Goal: Task Accomplishment & Management: Use online tool/utility

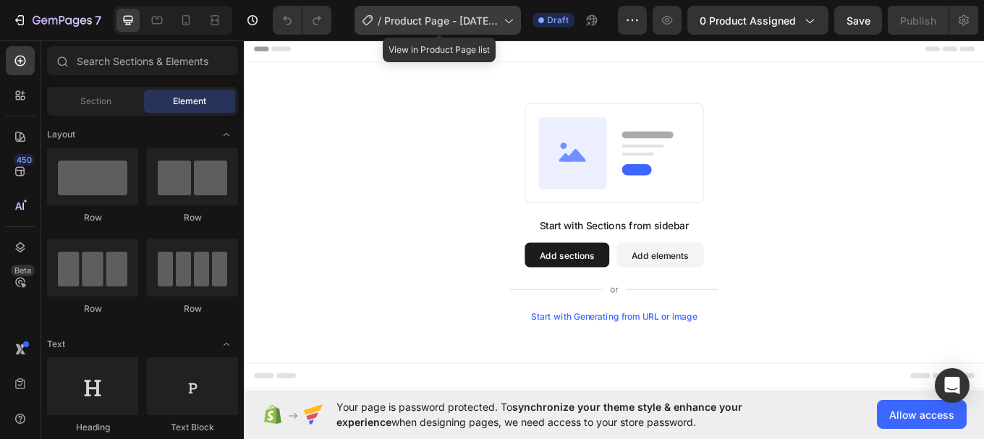
click at [520, 18] on div "/ Product Page - [DATE] 19:23:46" at bounding box center [437, 20] width 166 height 29
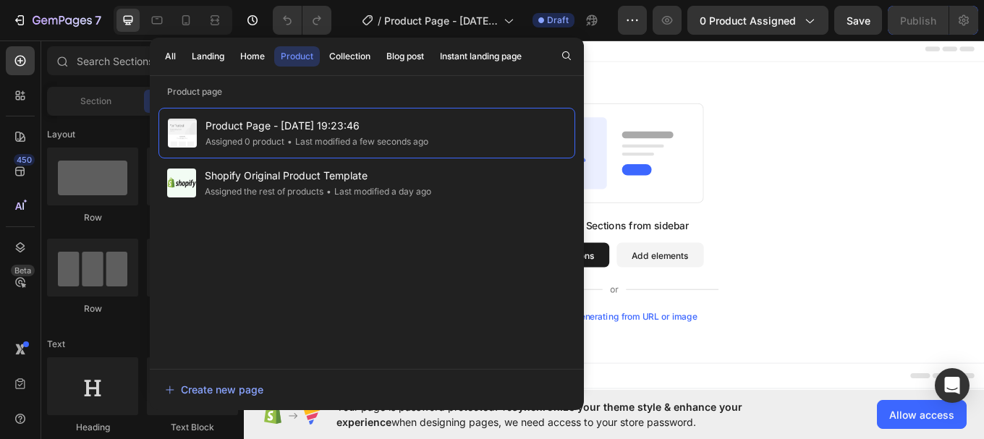
click at [760, 93] on div "Start with Sections from sidebar Add sections Add elements Start with Generatin…" at bounding box center [678, 243] width 868 height 353
click at [878, 87] on div "Start with Sections from sidebar Add sections Add elements Start with Generatin…" at bounding box center [678, 243] width 868 height 353
drag, startPoint x: 794, startPoint y: 286, endPoint x: 800, endPoint y: 294, distance: 9.8
click at [796, 288] on div "Start with Sections from sidebar Add sections Add elements Start with Generatin…" at bounding box center [678, 311] width 245 height 122
drag, startPoint x: 946, startPoint y: 389, endPoint x: 1000, endPoint y: 436, distance: 71.8
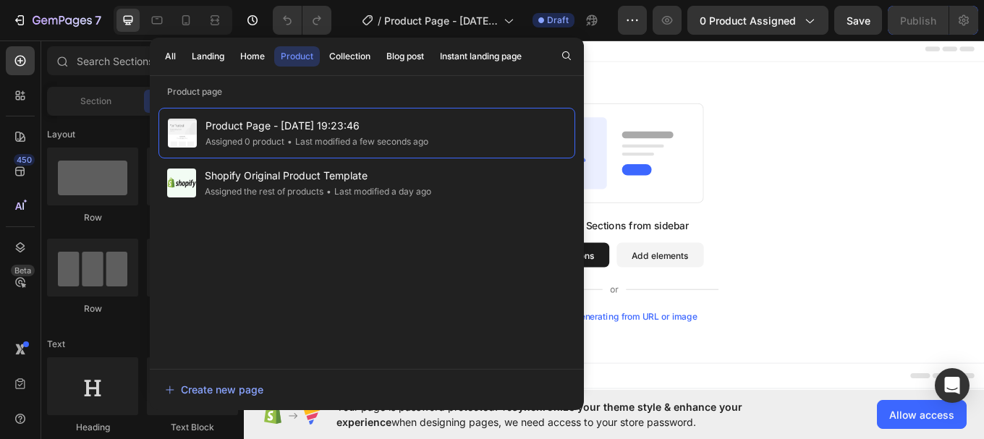
click at [968, 402] on div "Start with Sections from sidebar Add sections Add elements Start with Generatin…" at bounding box center [678, 243] width 868 height 353
click at [899, 423] on button "Allow access" at bounding box center [922, 414] width 90 height 29
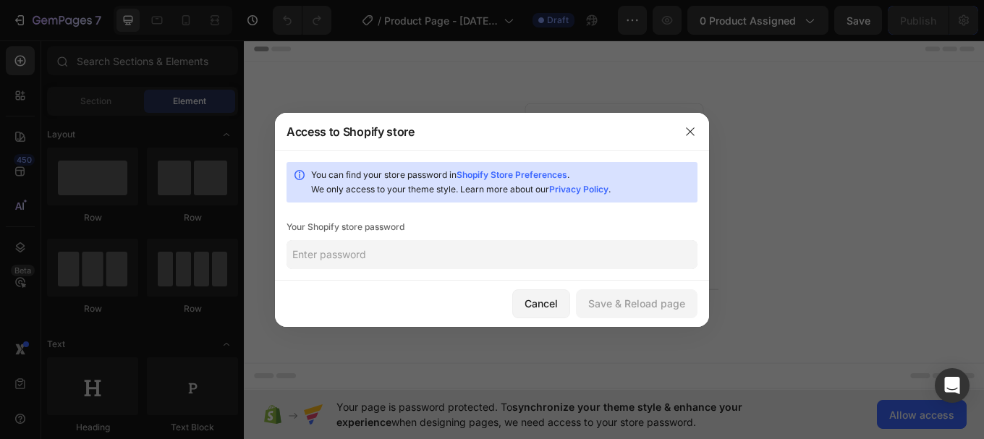
click at [421, 255] on input "text" at bounding box center [491, 254] width 411 height 29
type input "1234"
click at [610, 310] on div "Save & Reload page" at bounding box center [636, 303] width 97 height 15
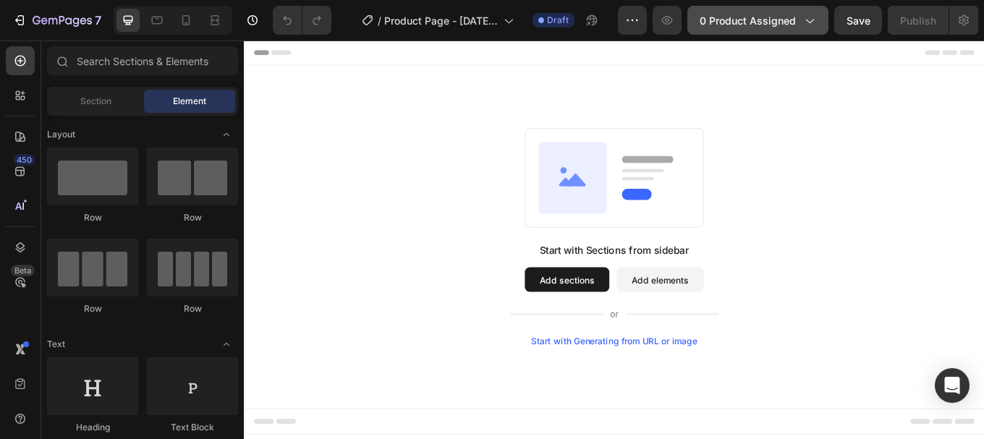
click at [759, 13] on span "0 product assigned" at bounding box center [748, 20] width 96 height 15
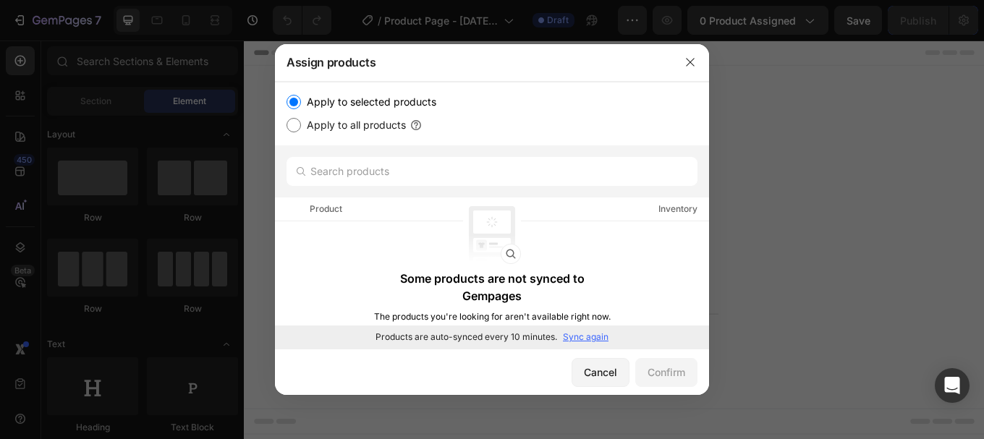
click at [590, 336] on p "Sync again" at bounding box center [586, 337] width 46 height 13
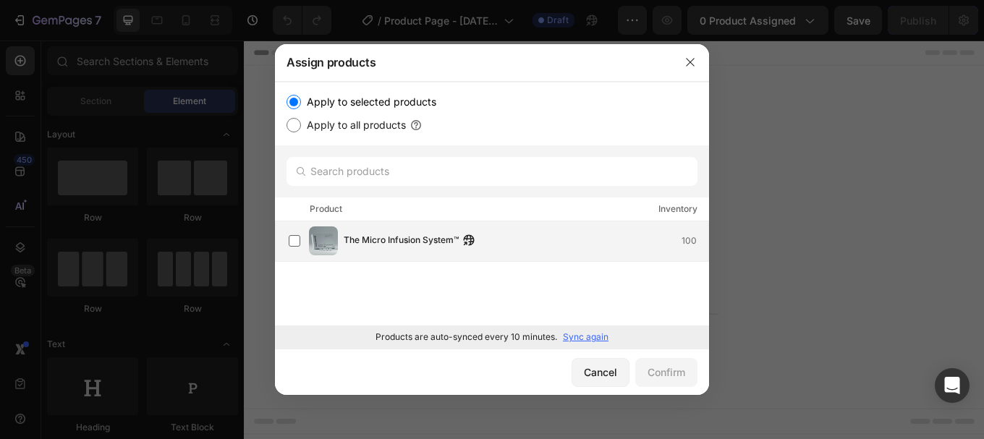
click at [399, 252] on div "The Micro Infusion System™ 100" at bounding box center [499, 240] width 420 height 29
click at [649, 368] on div "Confirm" at bounding box center [666, 372] width 38 height 15
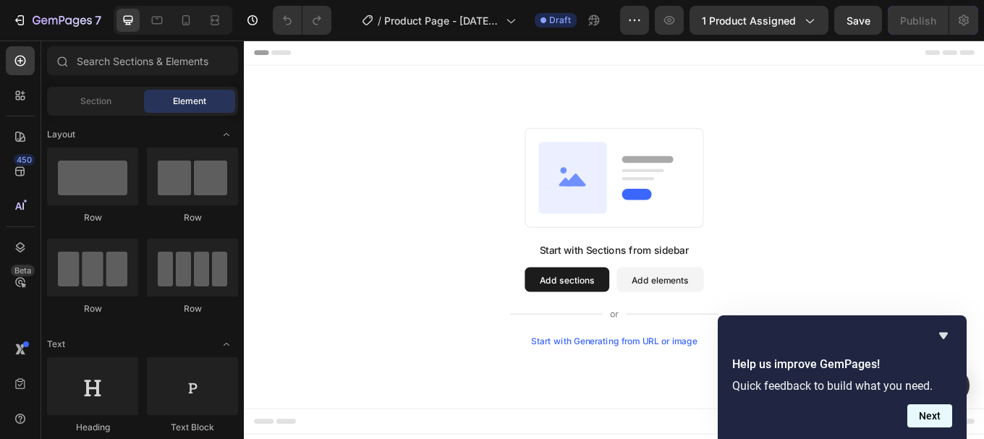
click at [926, 424] on button "Next" at bounding box center [929, 415] width 45 height 23
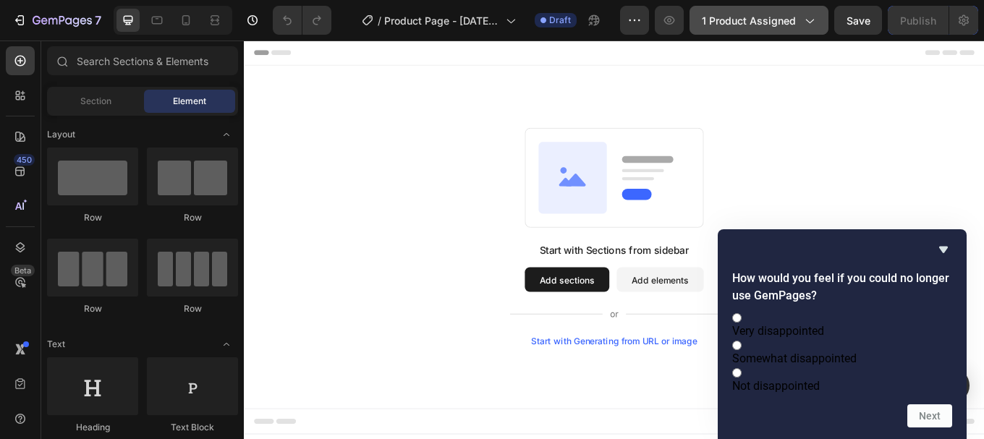
click at [737, 14] on span "1 product assigned" at bounding box center [749, 20] width 94 height 15
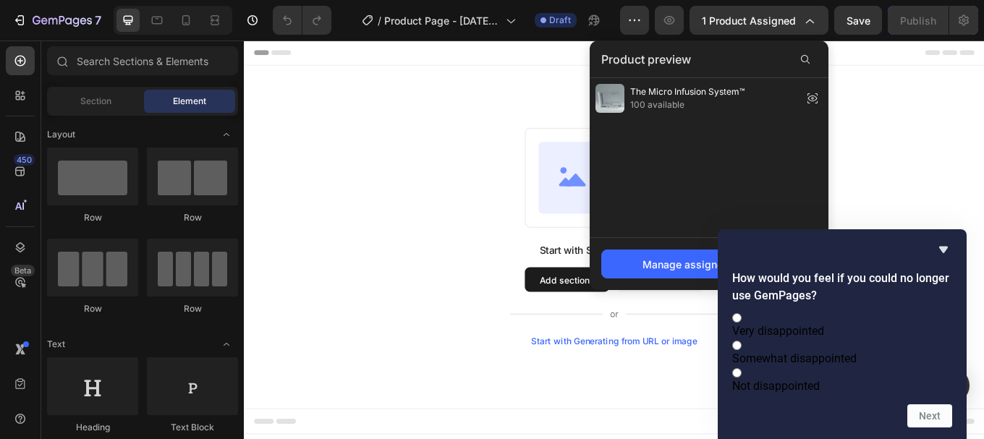
click at [468, 222] on div "Start with Sections from sidebar Add sections Add elements Start with Generatin…" at bounding box center [678, 271] width 764 height 256
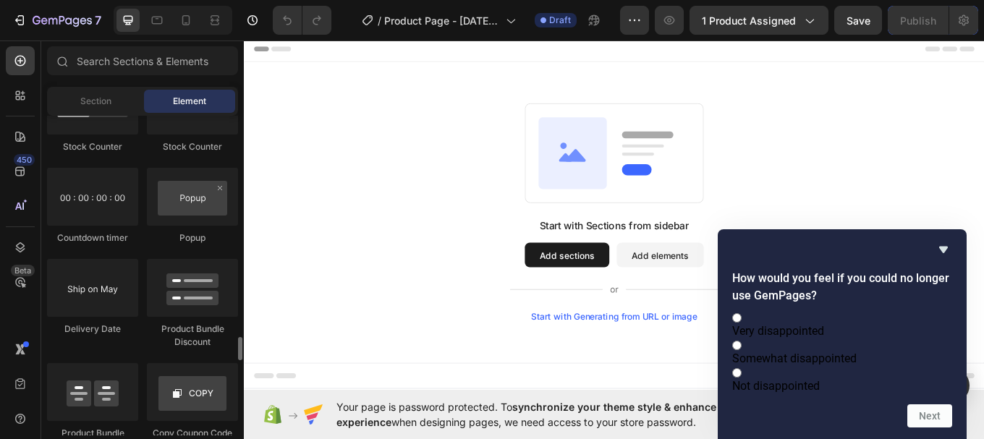
scroll to position [3183, 0]
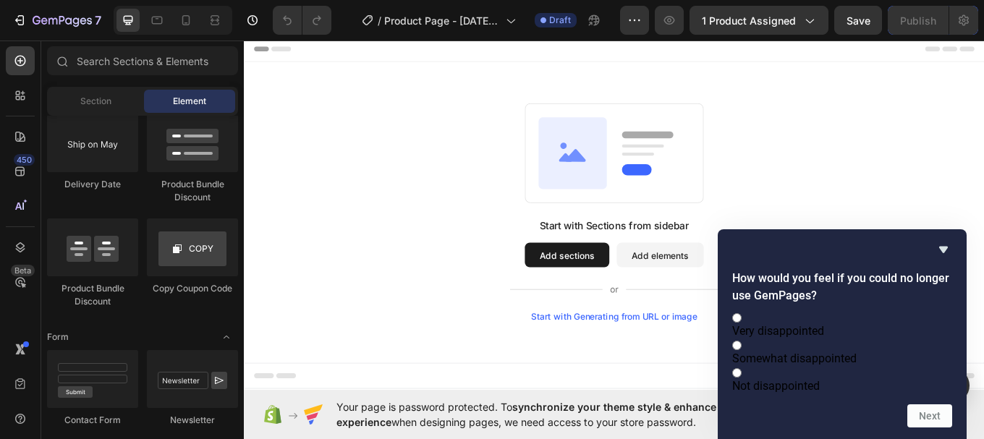
click at [347, 22] on div "/ Product Page - [DATE] 19:23:46 Draft" at bounding box center [481, 20] width 277 height 29
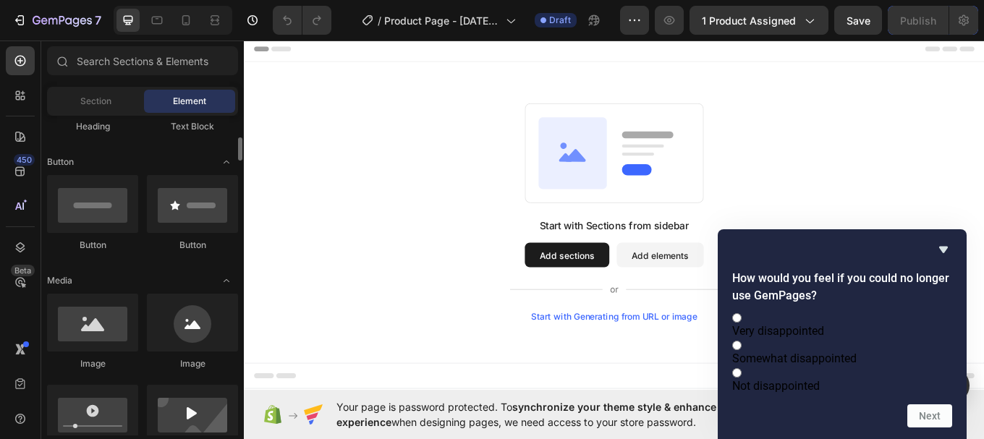
scroll to position [0, 0]
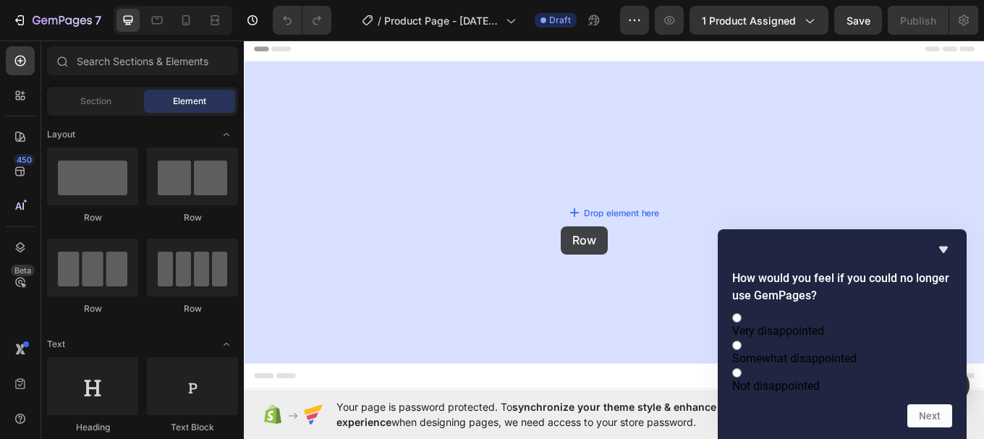
drag, startPoint x: 433, startPoint y: 222, endPoint x: 622, endPoint y: 259, distance: 192.4
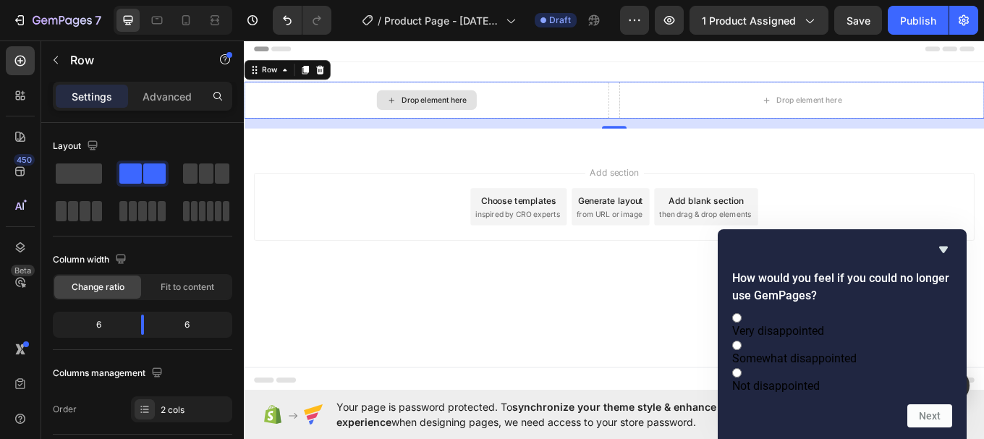
click at [455, 101] on div "Drop element here" at bounding box center [457, 111] width 117 height 23
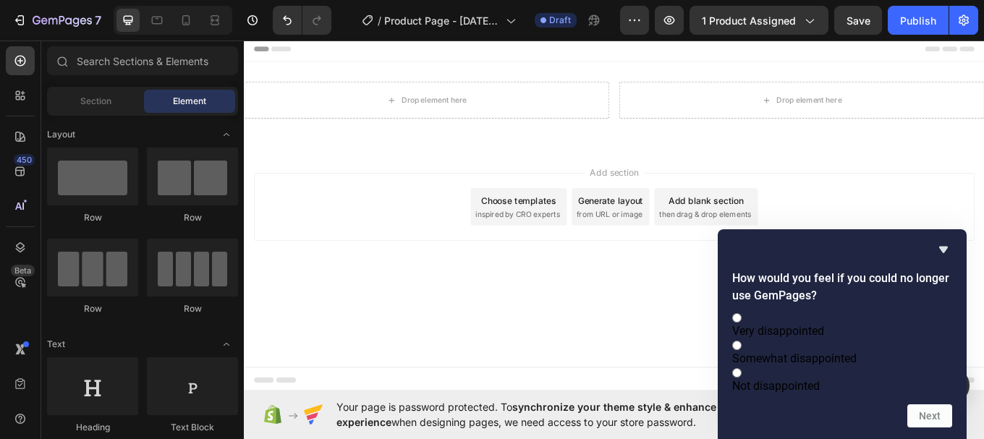
scroll to position [145, 0]
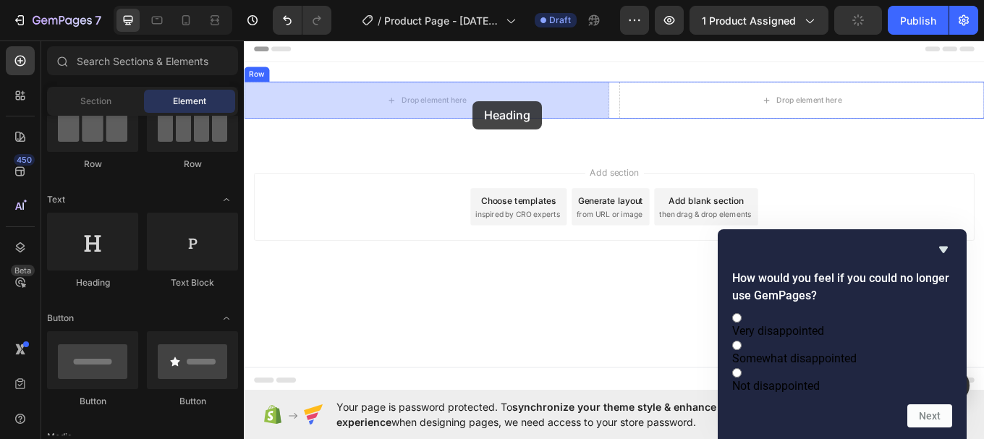
drag, startPoint x: 347, startPoint y: 266, endPoint x: 511, endPoint y: 112, distance: 225.2
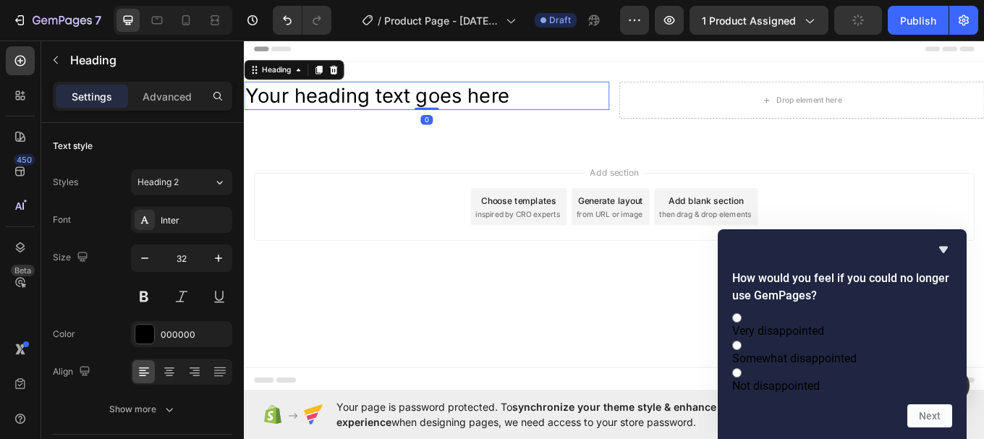
click at [457, 108] on h2 "Your heading text goes here" at bounding box center [458, 106] width 428 height 33
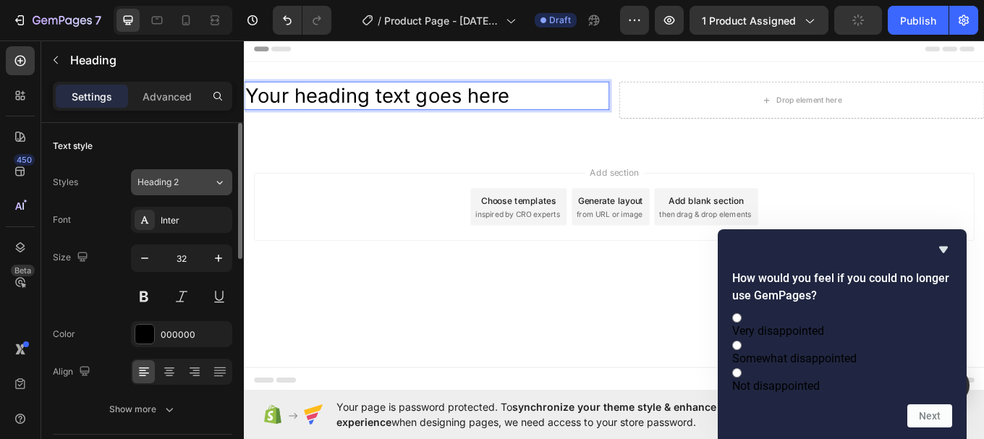
click at [157, 181] on span "Heading 2" at bounding box center [157, 182] width 41 height 13
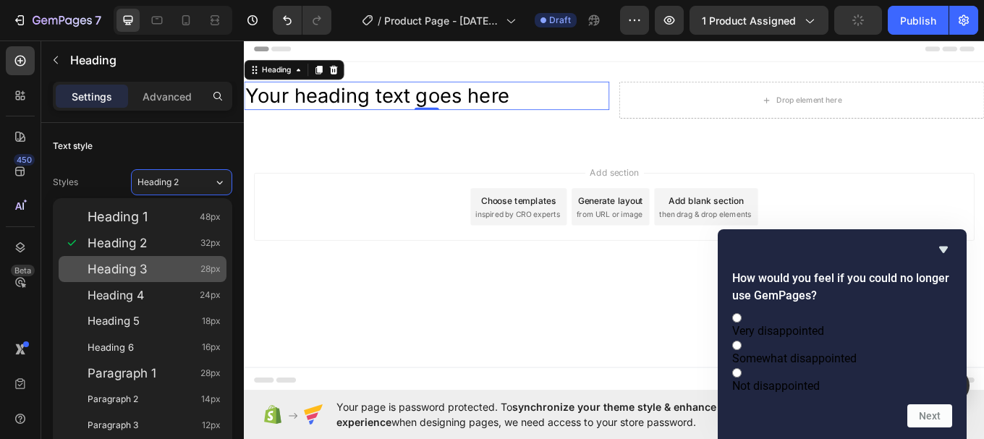
click at [157, 269] on div "Heading 3 28px" at bounding box center [154, 269] width 133 height 14
type input "28"
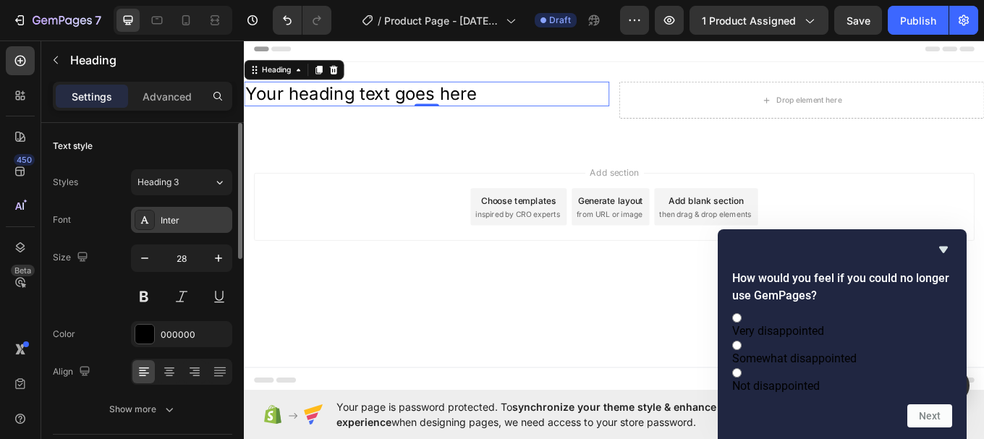
click at [146, 222] on icon at bounding box center [145, 219] width 8 height 7
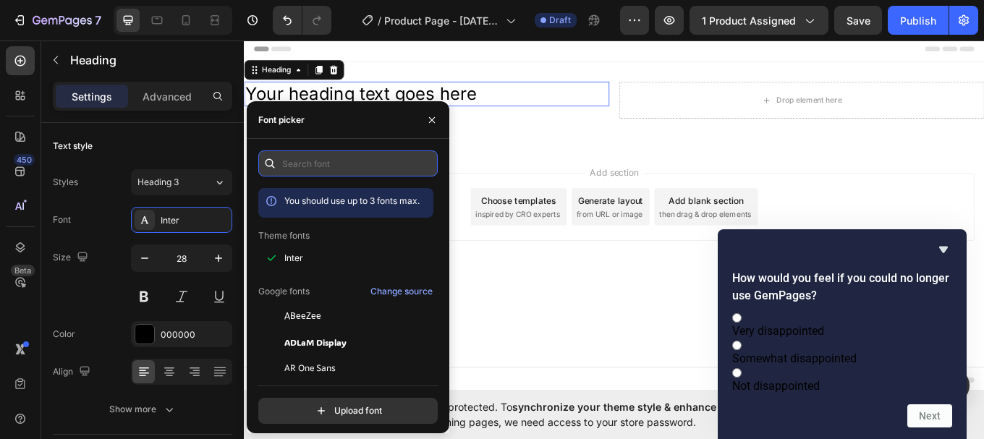
click at [305, 160] on input "text" at bounding box center [347, 163] width 179 height 26
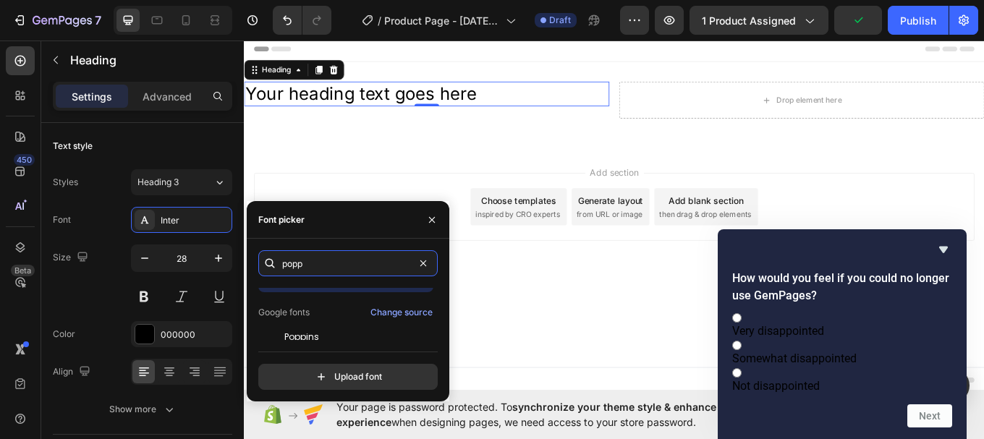
scroll to position [35, 0]
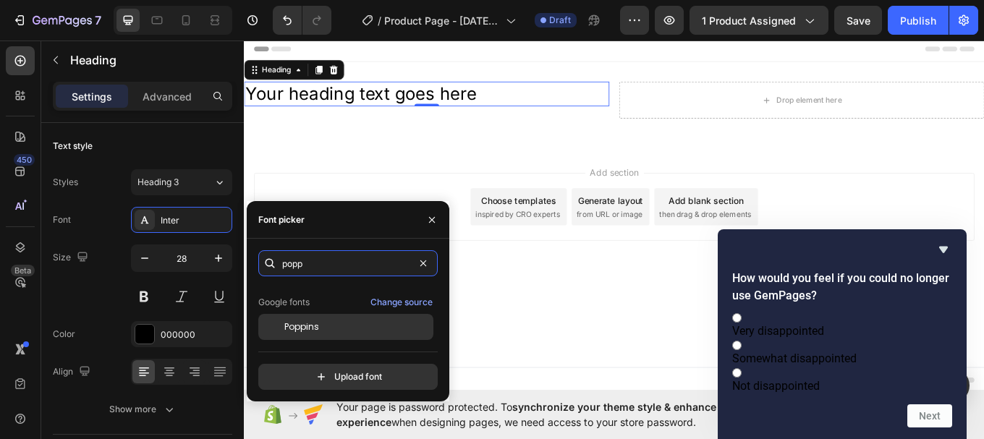
type input "popp"
click at [325, 327] on div "Poppins" at bounding box center [357, 326] width 146 height 13
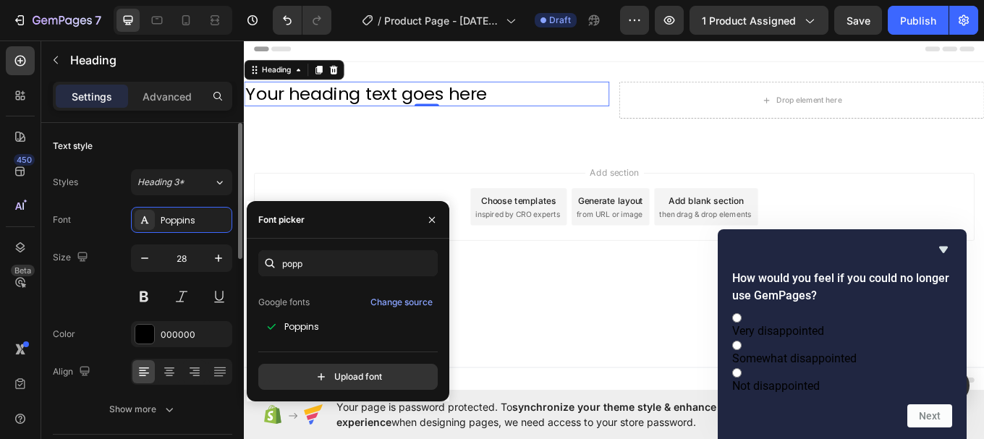
click at [101, 240] on div "Font Poppins Size 28 Color 000000 Align Show more" at bounding box center [142, 315] width 179 height 216
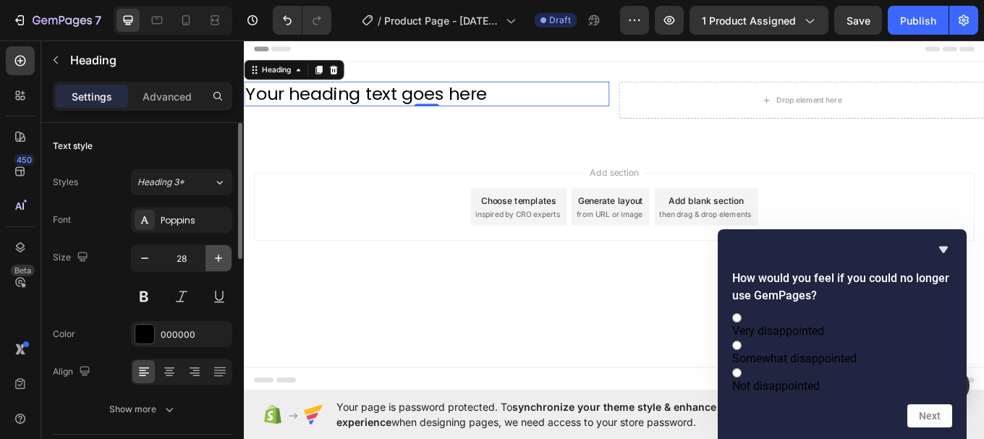
click at [224, 258] on icon "button" at bounding box center [218, 258] width 14 height 14
type input "30"
click at [158, 293] on div at bounding box center [181, 297] width 101 height 26
click at [145, 297] on button at bounding box center [144, 297] width 26 height 26
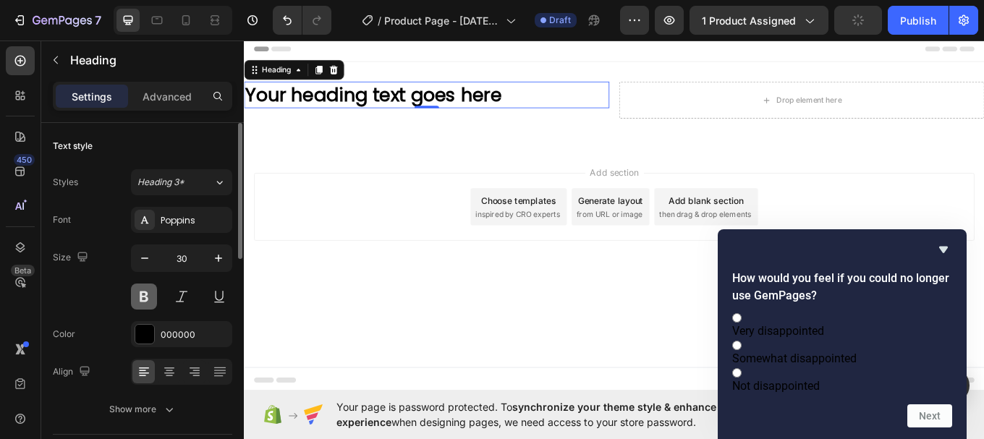
click at [149, 298] on button at bounding box center [144, 297] width 26 height 26
click at [106, 292] on div "Size 30" at bounding box center [142, 277] width 179 height 65
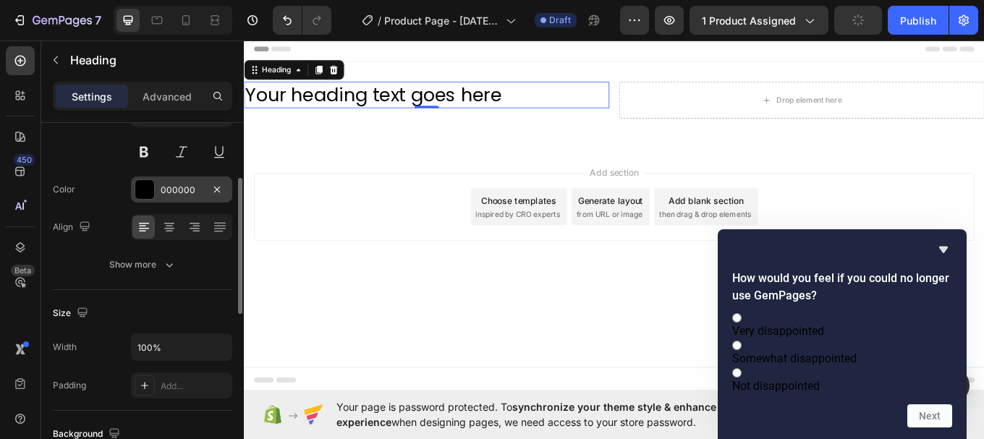
click at [143, 187] on div at bounding box center [144, 189] width 19 height 19
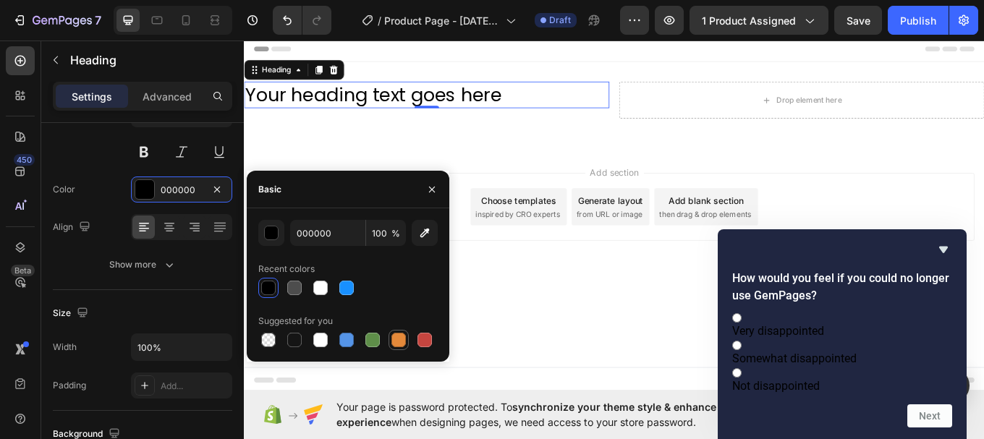
click at [400, 339] on div at bounding box center [398, 340] width 14 height 14
type input "E4893A"
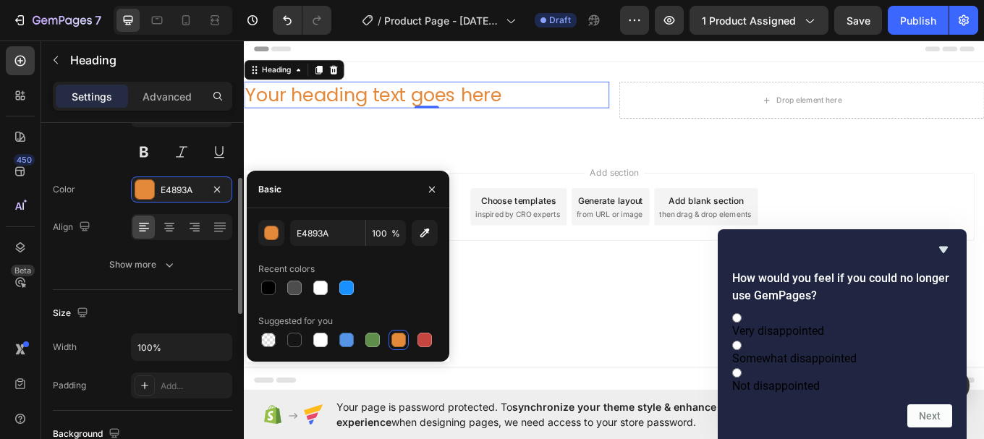
click at [99, 176] on div "Font Poppins Size 30 Color E4893A Align Show more" at bounding box center [142, 170] width 179 height 216
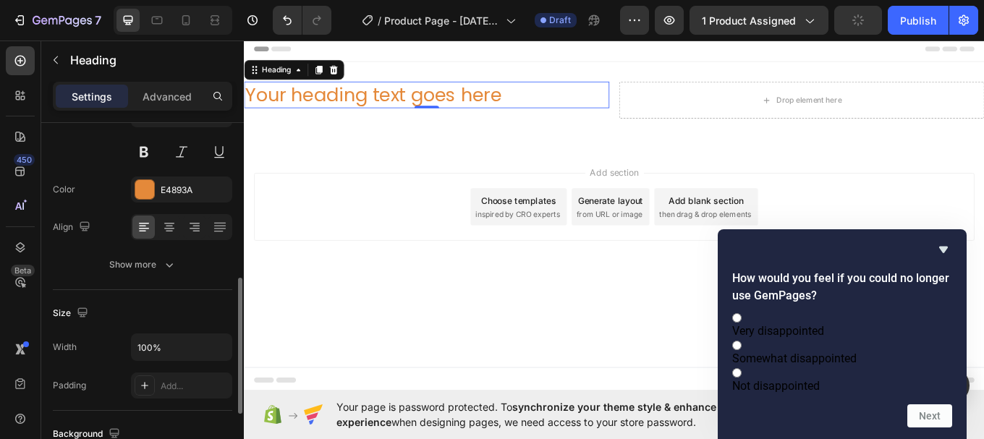
scroll to position [217, 0]
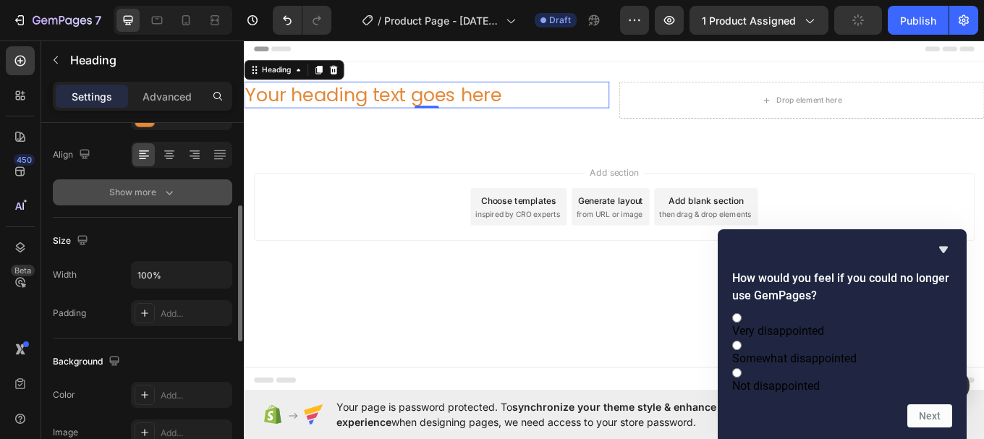
click at [141, 200] on button "Show more" at bounding box center [142, 192] width 179 height 26
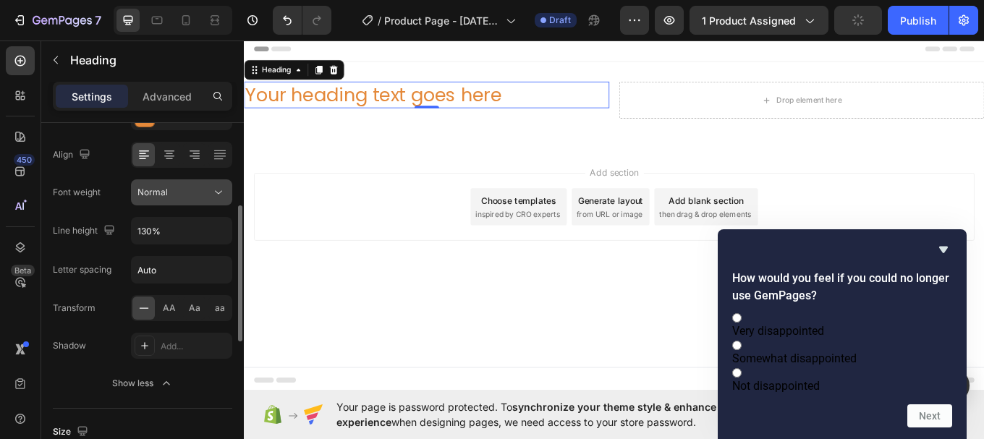
click at [161, 192] on span "Normal" at bounding box center [152, 192] width 30 height 11
click at [105, 204] on div "Font weight Normal" at bounding box center [142, 192] width 179 height 26
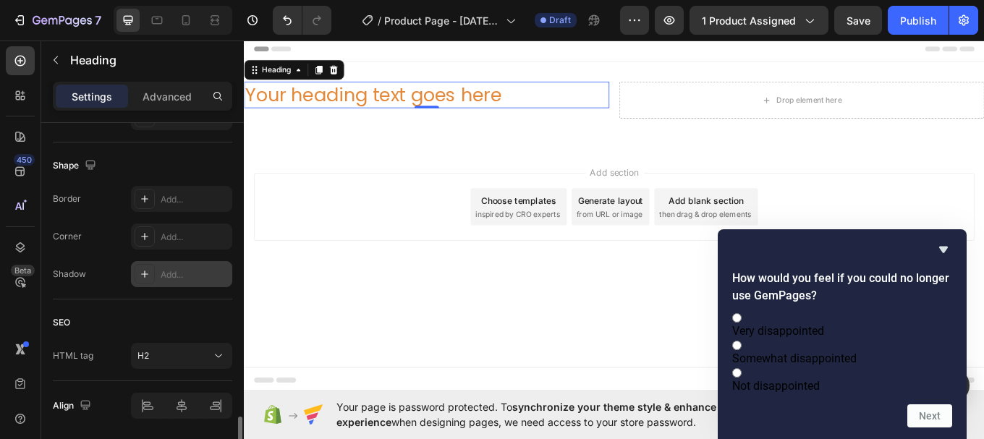
scroll to position [773, 0]
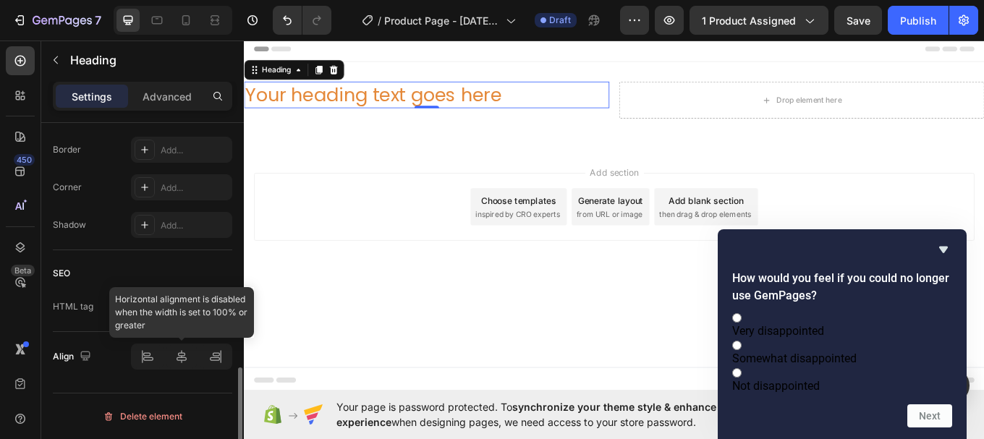
click at [186, 364] on div at bounding box center [181, 357] width 101 height 26
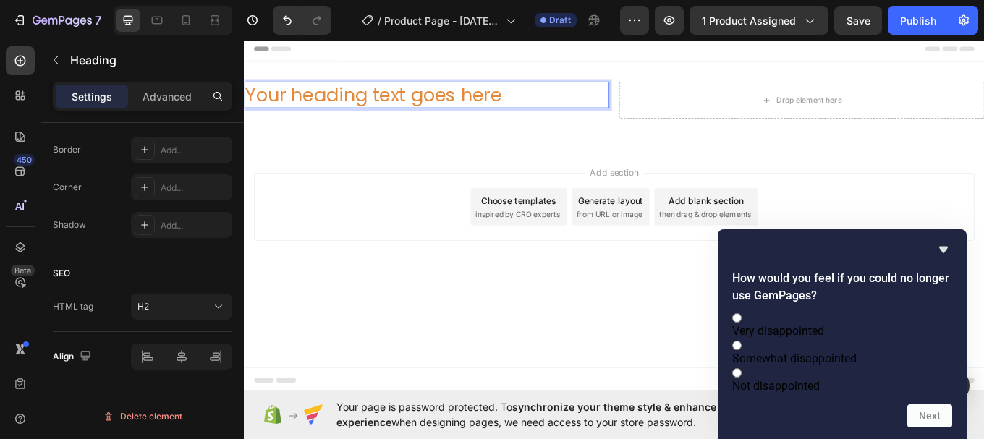
click at [342, 107] on p "Your heading text goes here" at bounding box center [457, 105] width 425 height 28
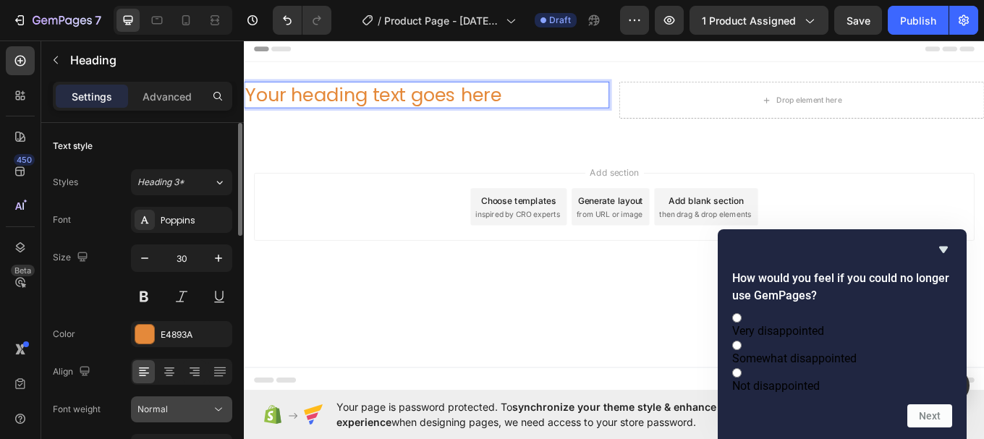
scroll to position [72, 0]
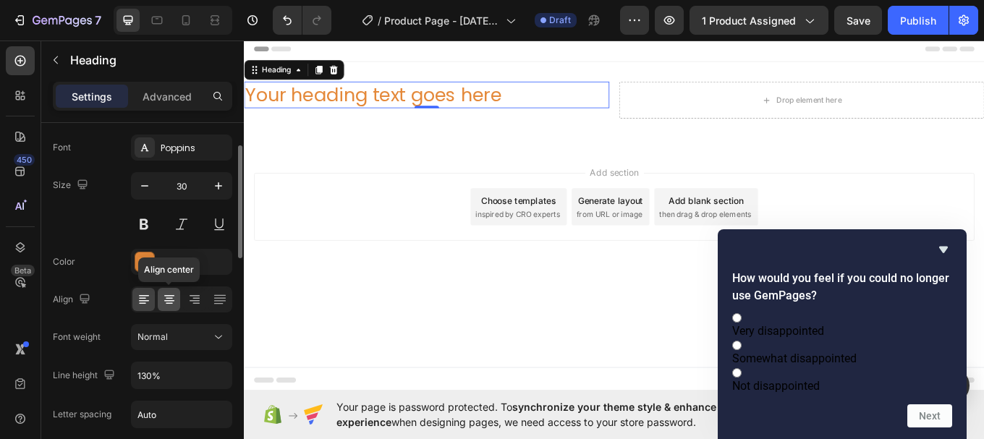
click at [174, 297] on icon at bounding box center [169, 299] width 14 height 14
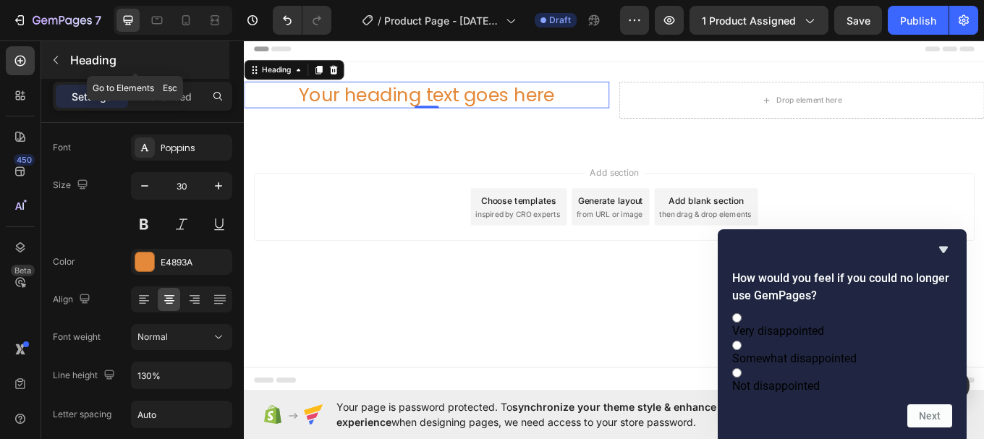
click at [56, 62] on icon "button" at bounding box center [56, 60] width 4 height 8
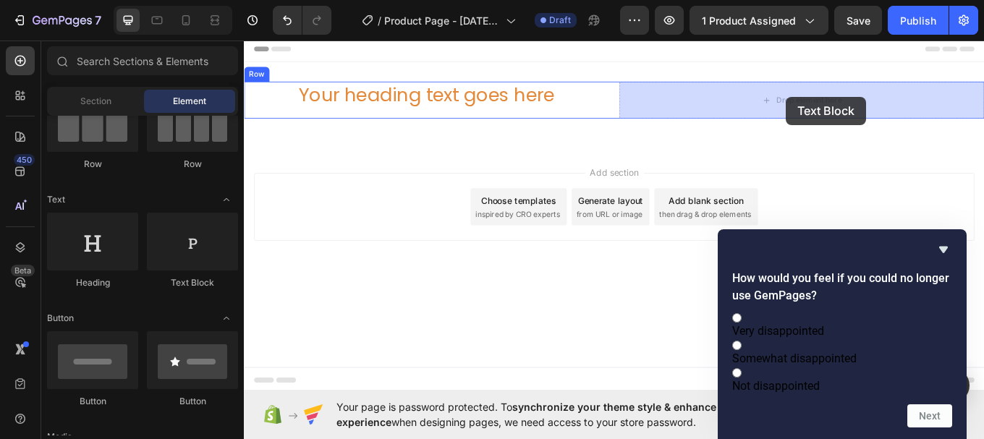
drag, startPoint x: 432, startPoint y: 288, endPoint x: 880, endPoint y: 107, distance: 482.9
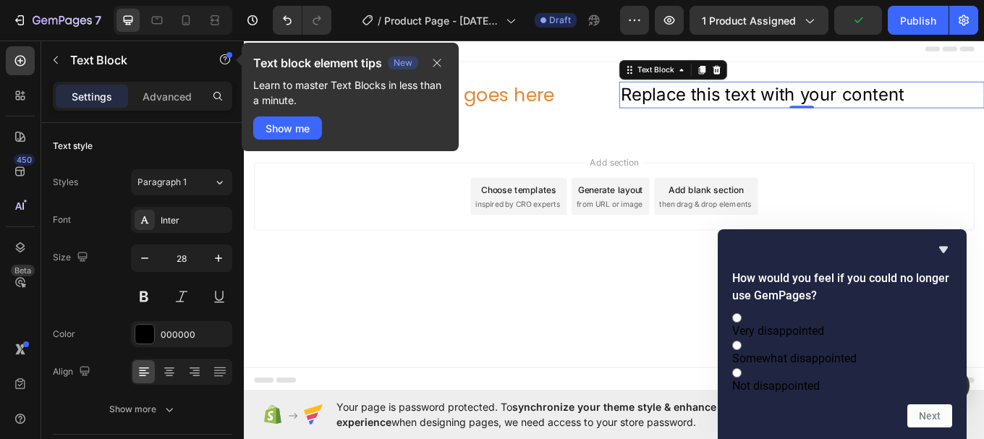
click at [883, 106] on div "Replace this text with your content" at bounding box center [898, 105] width 428 height 31
click at [437, 67] on icon "button" at bounding box center [437, 63] width 12 height 12
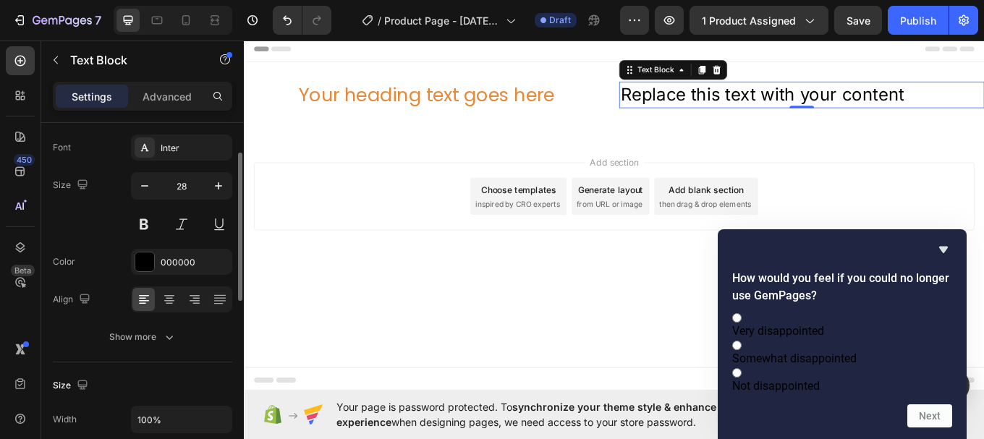
scroll to position [362, 0]
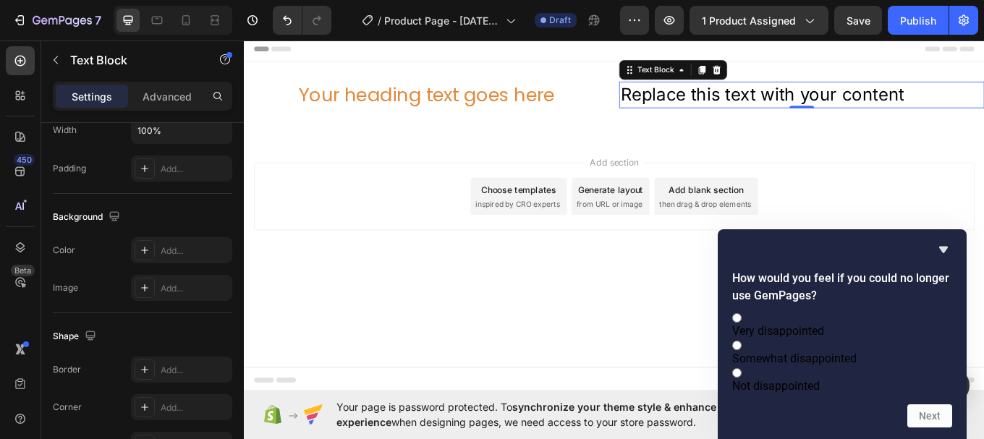
click at [983, 109] on p "Replace this text with your content" at bounding box center [897, 105] width 425 height 28
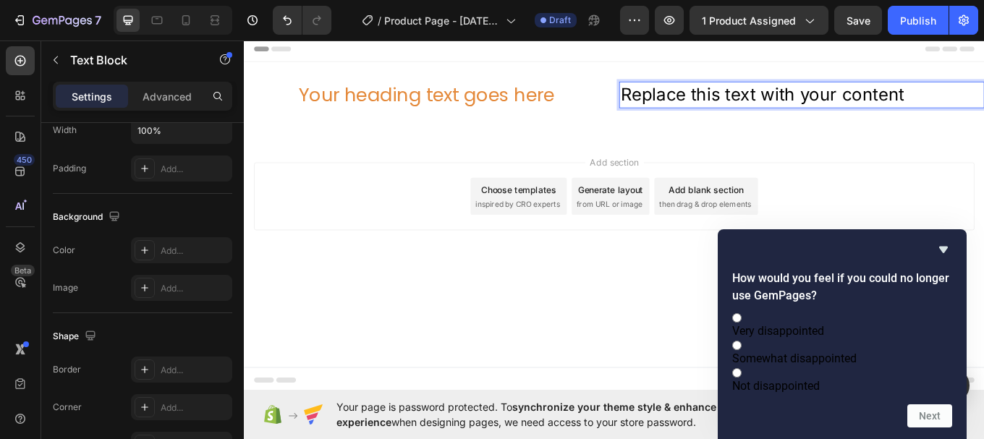
scroll to position [0, 0]
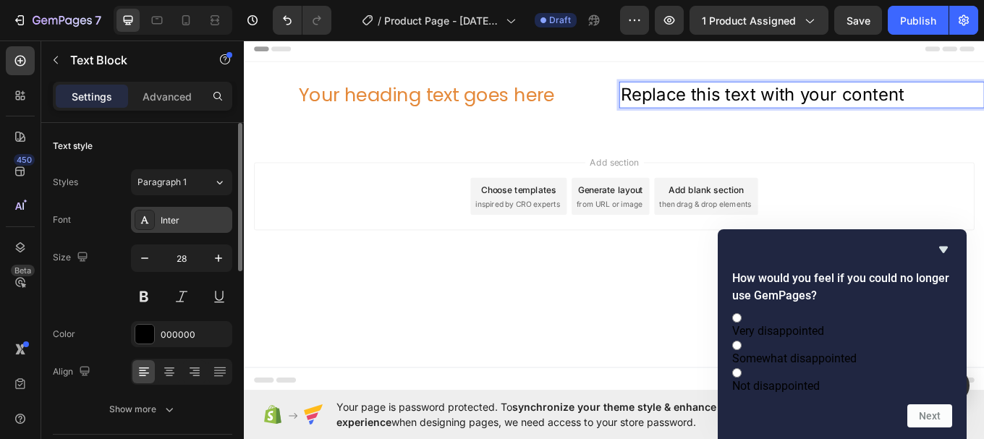
click at [200, 221] on div "Inter" at bounding box center [195, 220] width 68 height 13
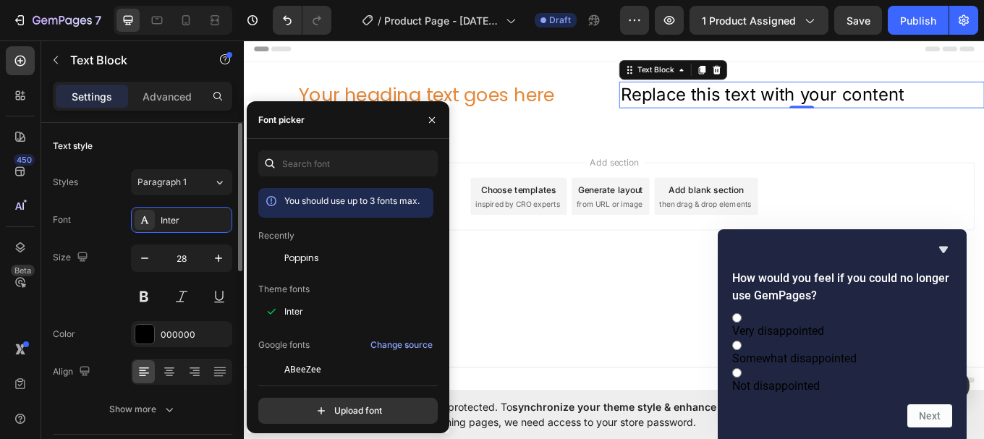
click at [95, 217] on div "Font Inter" at bounding box center [142, 220] width 179 height 26
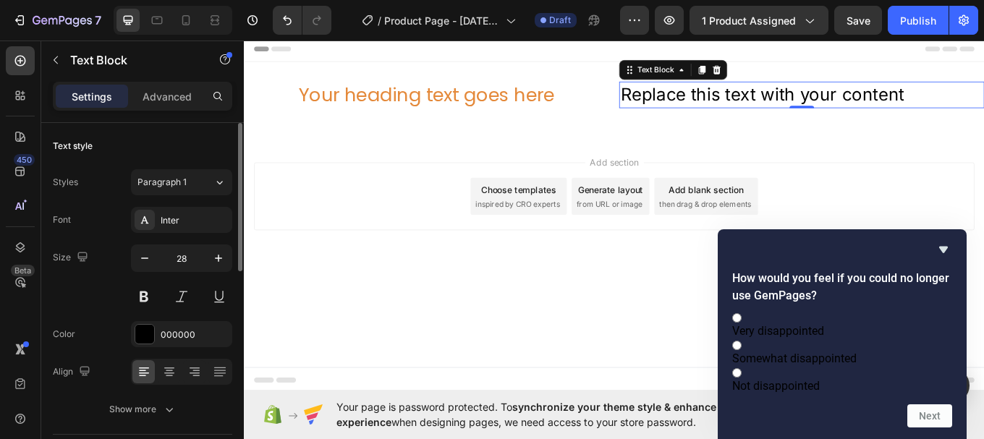
click at [158, 167] on div "Styles Paragraph 1 Font Inter Size 28 Color 000000 Align Show more" at bounding box center [142, 294] width 179 height 256
click at [166, 184] on span "Paragraph 1" at bounding box center [161, 182] width 49 height 13
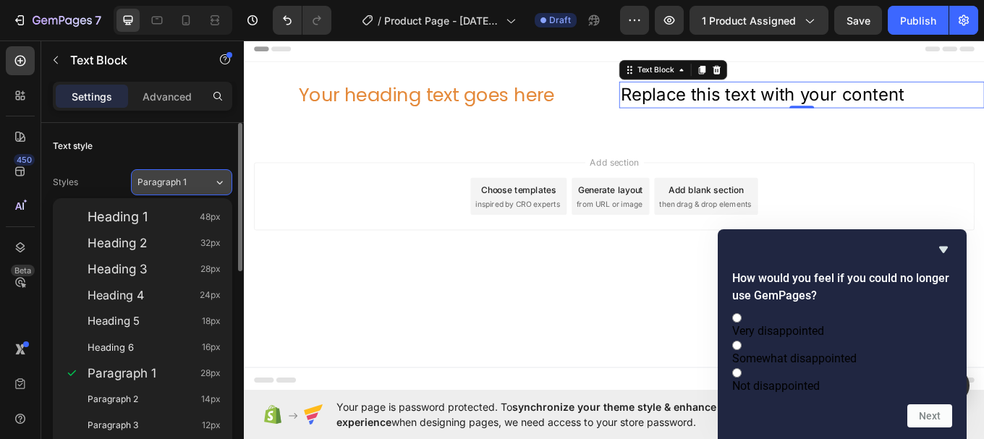
click at [166, 184] on span "Paragraph 1" at bounding box center [161, 182] width 49 height 13
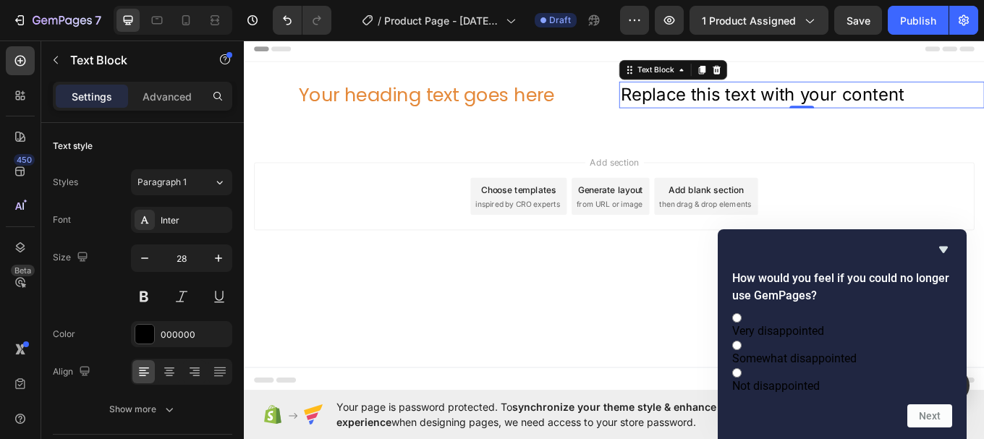
click at [77, 88] on div "Settings" at bounding box center [92, 96] width 72 height 23
click at [145, 89] on p "Advanced" at bounding box center [167, 96] width 49 height 15
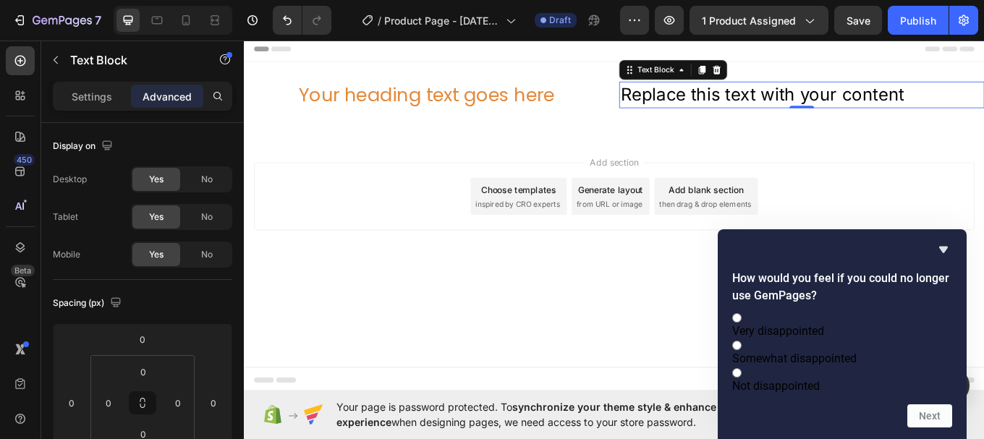
click at [95, 82] on div "Settings Advanced" at bounding box center [142, 96] width 179 height 29
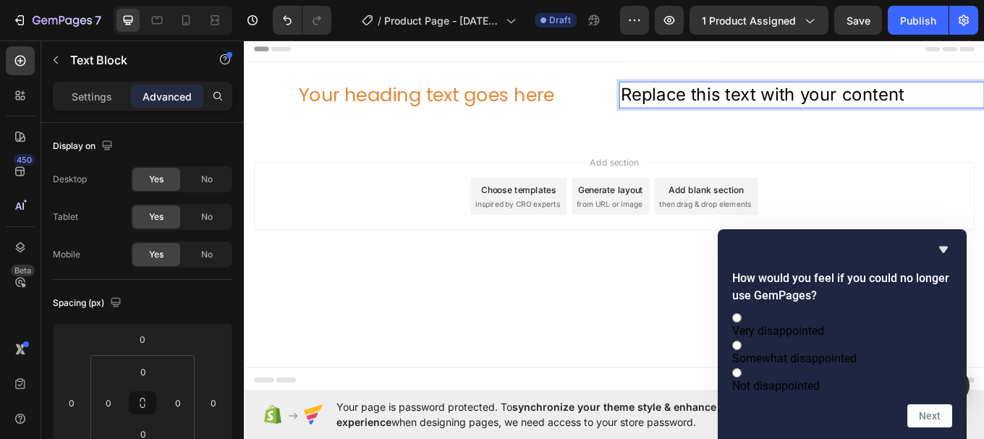
click at [846, 103] on p "Replace this text with your content" at bounding box center [897, 105] width 425 height 28
click at [854, 103] on p "Replace this text with your content" at bounding box center [897, 105] width 425 height 28
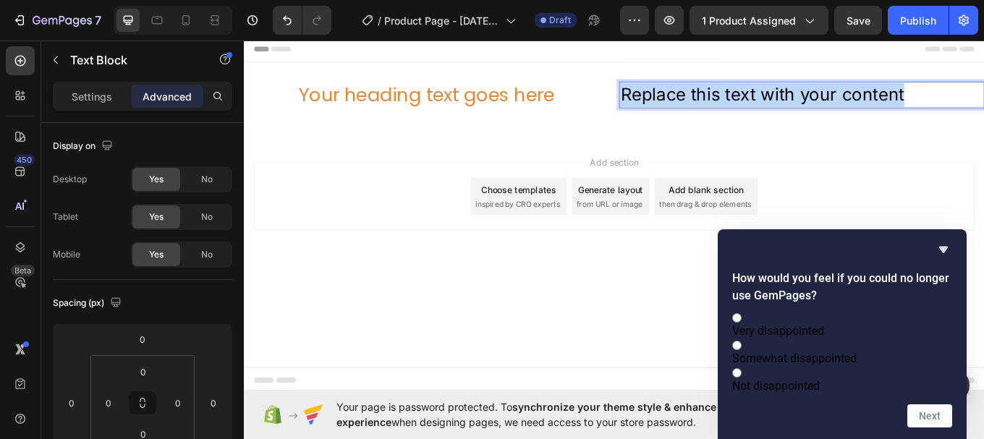
click at [854, 103] on p "Replace this text with your content" at bounding box center [897, 105] width 425 height 28
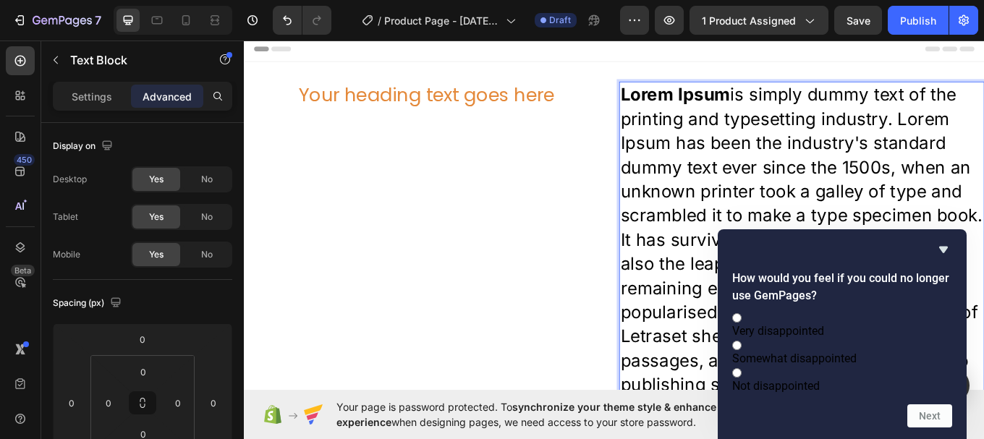
click at [764, 184] on p "Lorem Ipsum is simply dummy text of the printing and typesetting industry. Lore…" at bounding box center [897, 289] width 425 height 397
click at [83, 97] on p "Settings" at bounding box center [92, 96] width 41 height 15
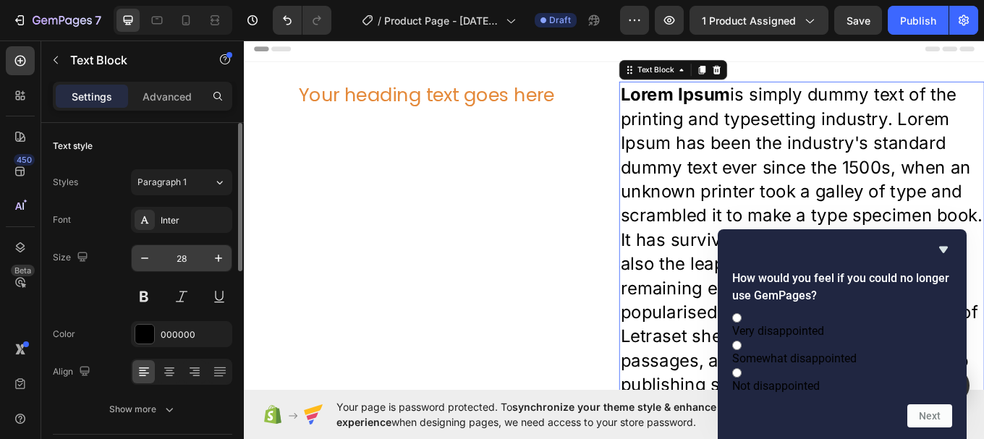
click at [184, 260] on input "28" at bounding box center [182, 258] width 48 height 26
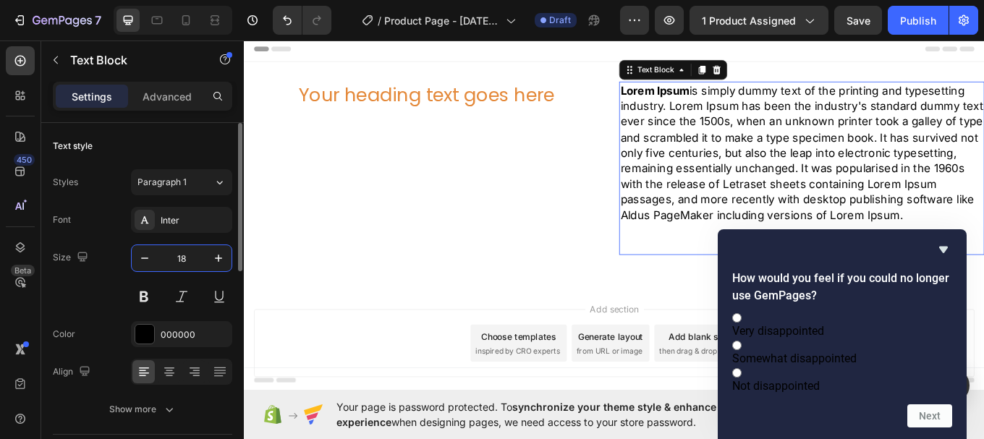
type input "18"
click at [97, 281] on div "Size 18" at bounding box center [142, 277] width 179 height 65
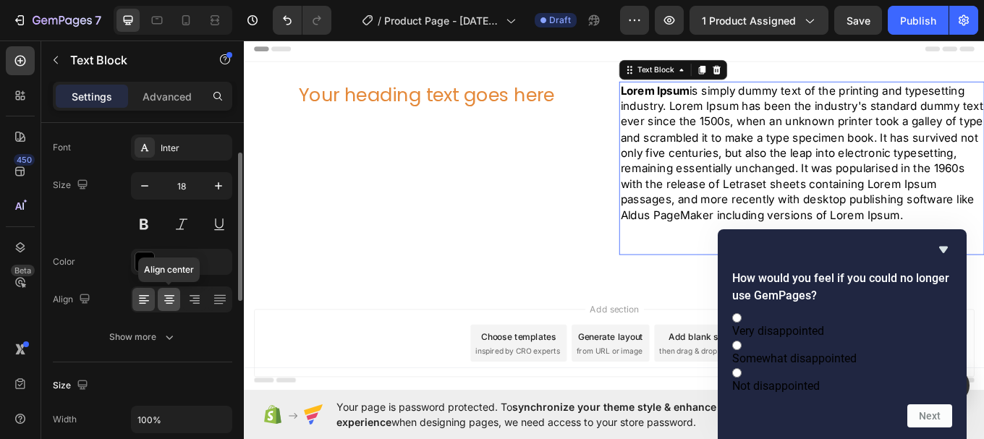
click at [169, 295] on icon at bounding box center [169, 295] width 10 height 1
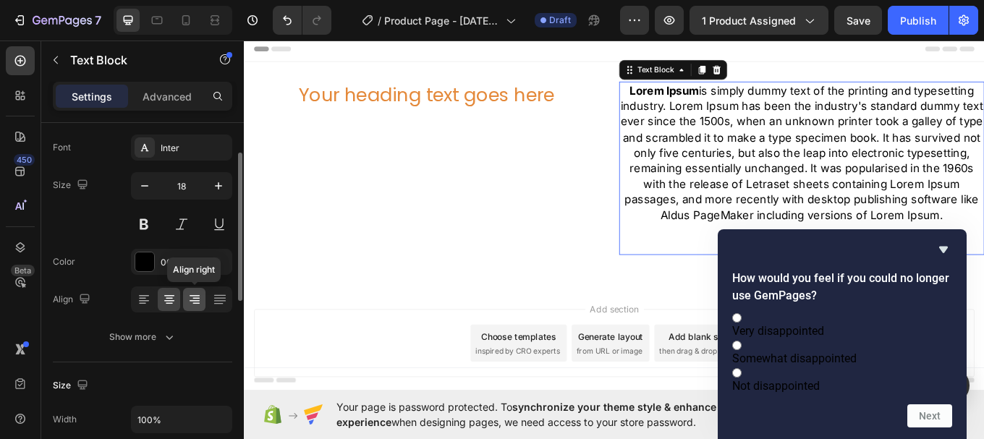
click at [188, 298] on icon at bounding box center [194, 299] width 14 height 14
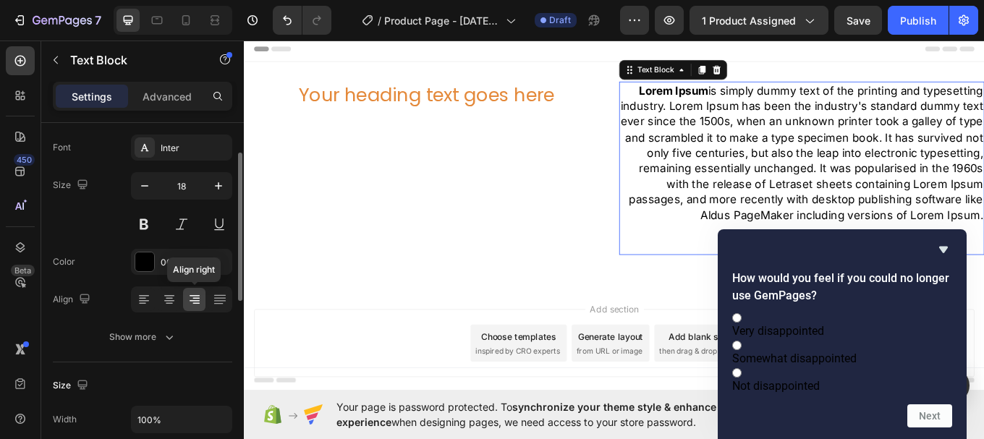
click at [202, 299] on div at bounding box center [194, 299] width 22 height 23
click at [220, 306] on icon at bounding box center [220, 299] width 14 height 14
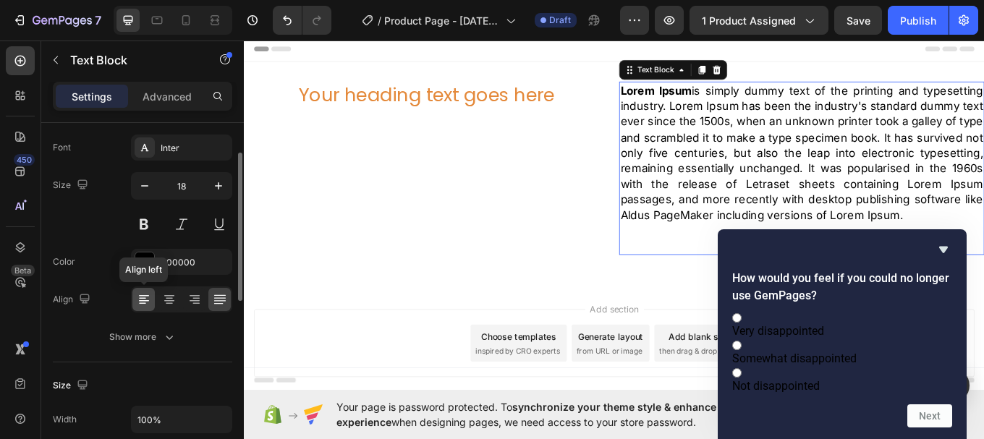
click at [137, 299] on icon at bounding box center [144, 299] width 14 height 14
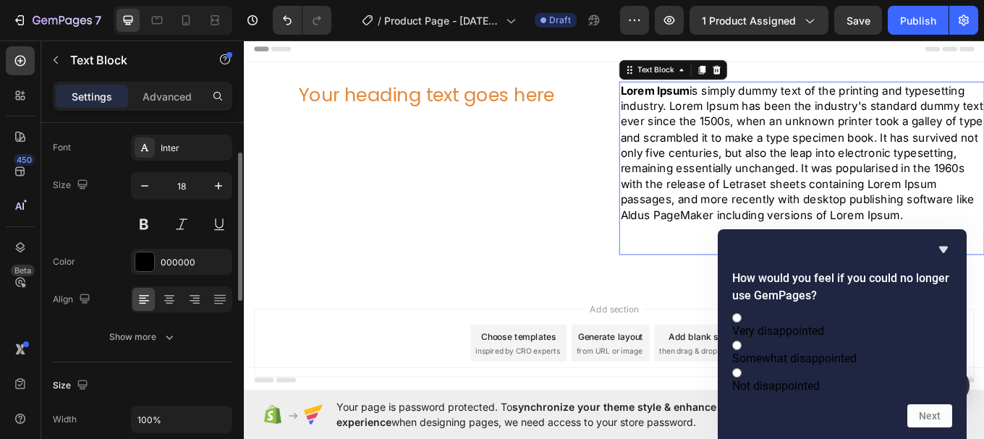
click at [111, 265] on div "Color 000000" at bounding box center [142, 262] width 179 height 26
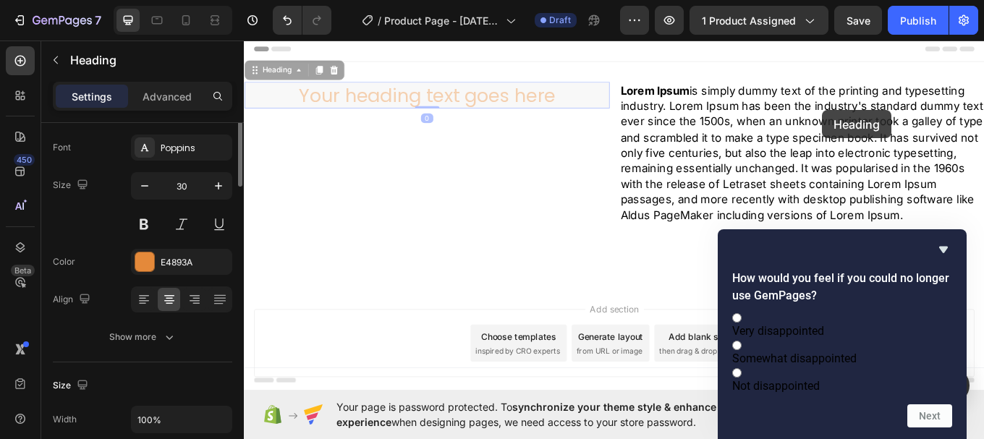
scroll to position [0, 0]
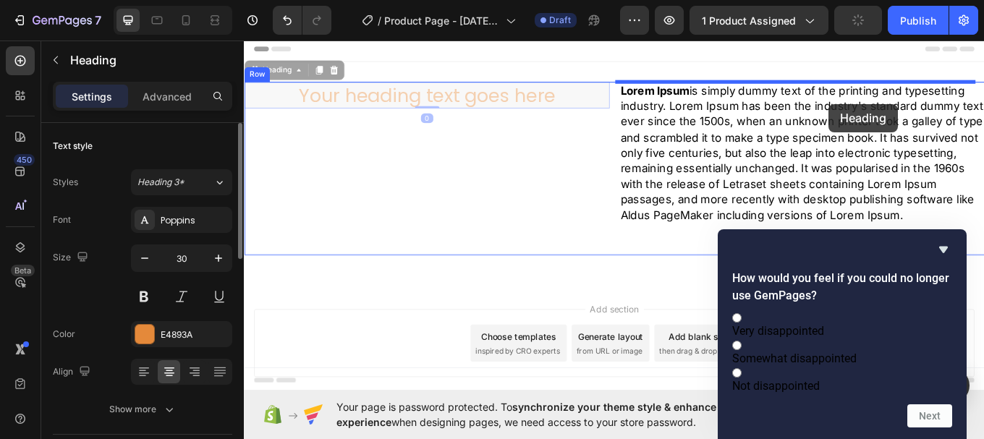
drag, startPoint x: 590, startPoint y: 112, endPoint x: 930, endPoint y: 114, distance: 339.3
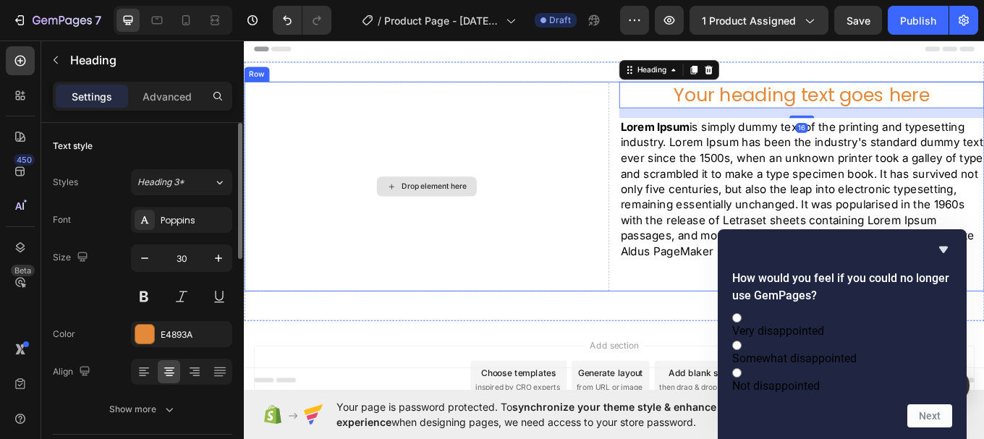
click at [519, 161] on div "Drop element here" at bounding box center [458, 213] width 428 height 246
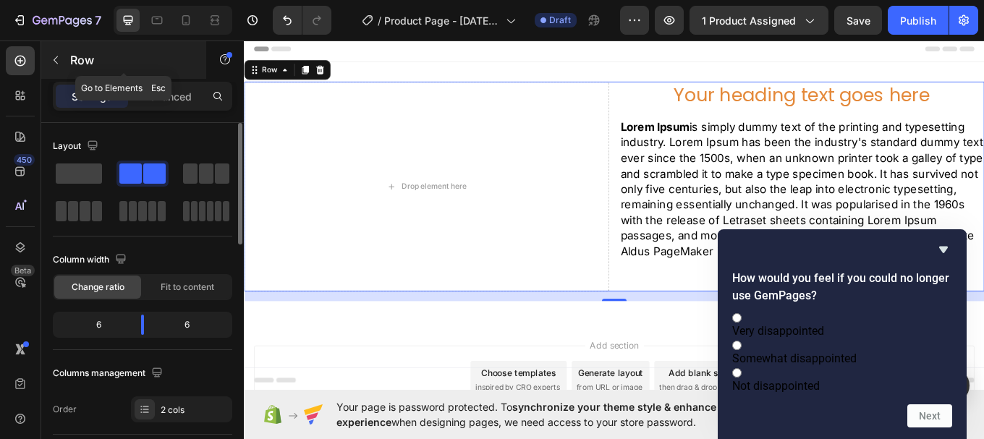
click at [54, 61] on icon "button" at bounding box center [56, 60] width 12 height 12
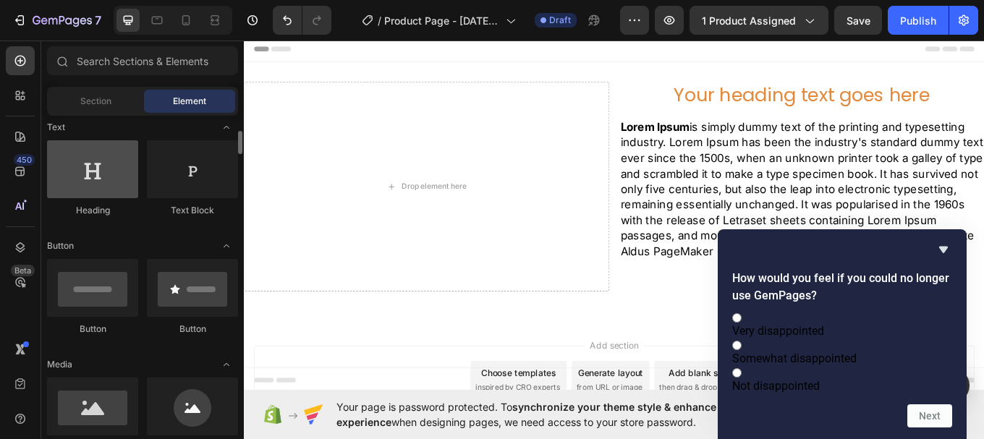
scroll to position [217, 0]
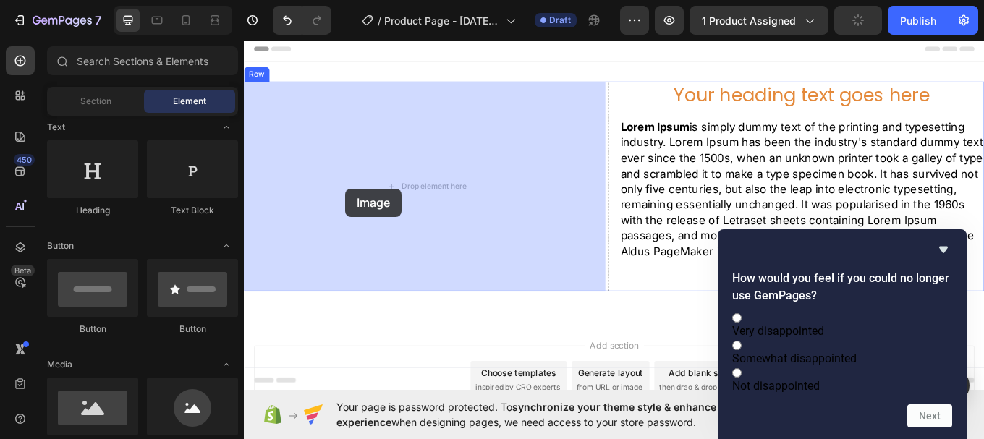
drag, startPoint x: 436, startPoint y: 411, endPoint x: 362, endPoint y: 215, distance: 209.5
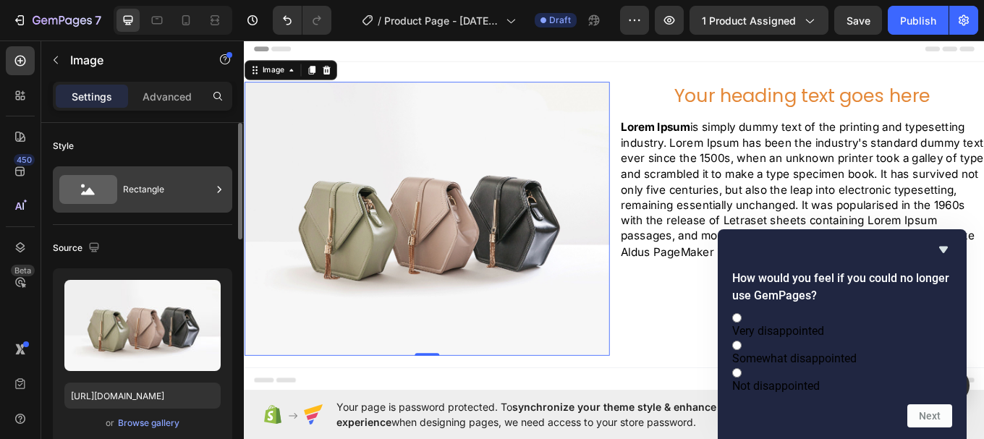
click at [107, 185] on icon at bounding box center [88, 189] width 58 height 29
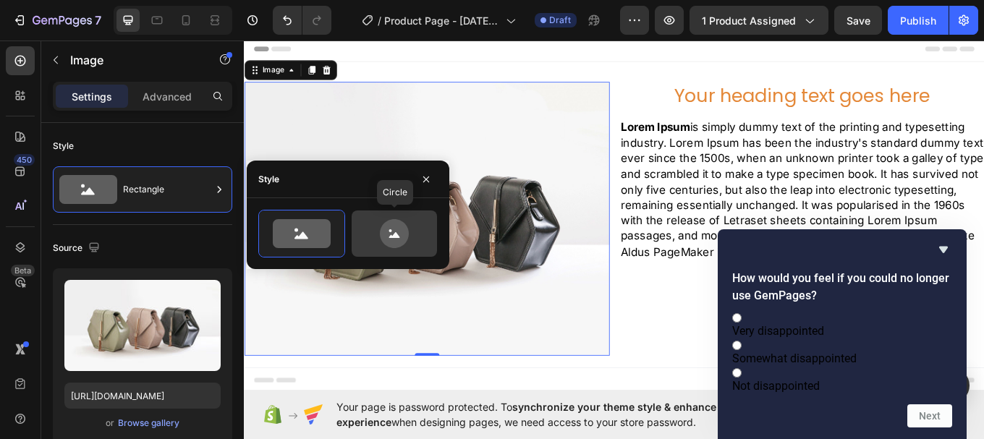
click at [394, 239] on icon at bounding box center [394, 233] width 29 height 29
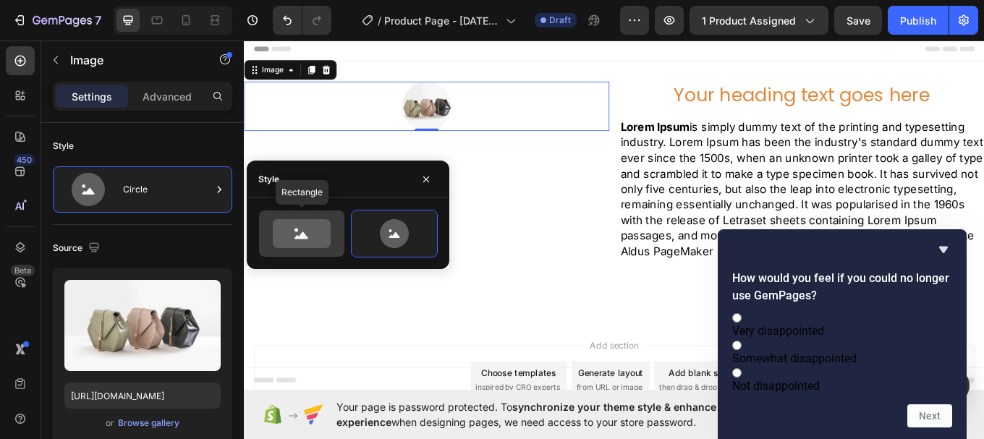
click at [302, 235] on icon at bounding box center [301, 235] width 14 height 7
type input "100"
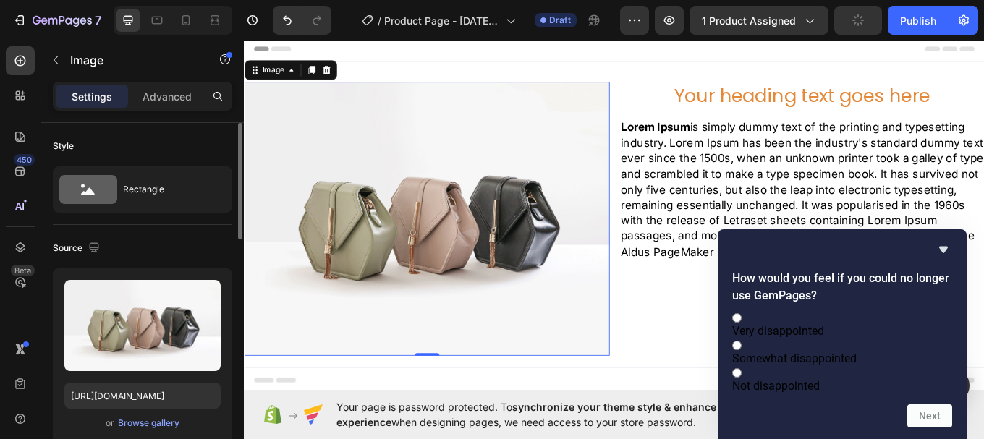
click at [143, 133] on div "Style Rectangle" at bounding box center [142, 174] width 179 height 102
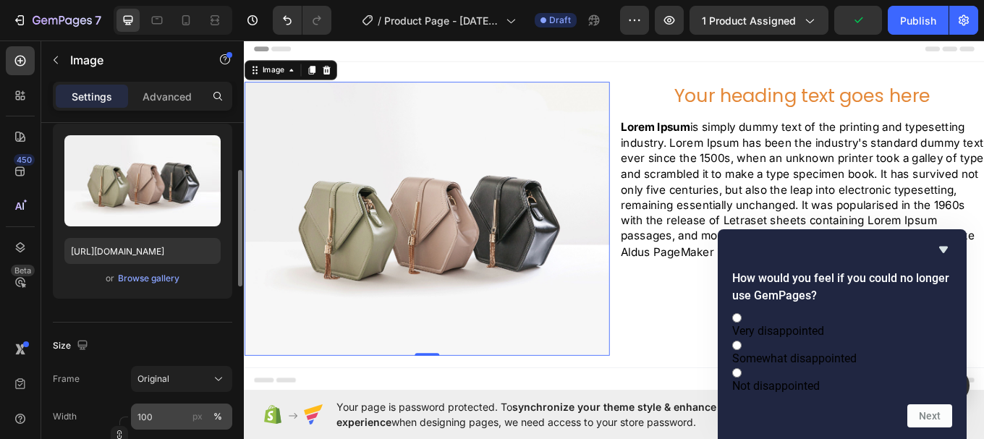
scroll to position [289, 0]
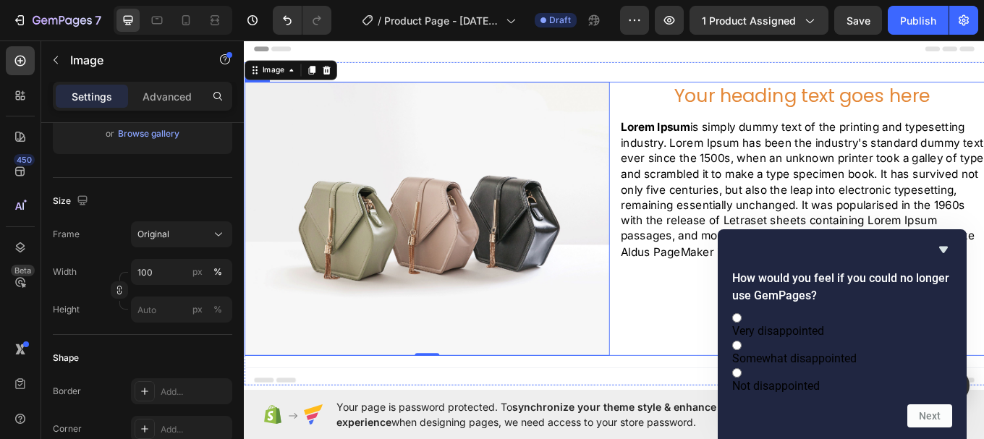
click at [752, 108] on h2 "Your heading text goes here" at bounding box center [898, 105] width 428 height 31
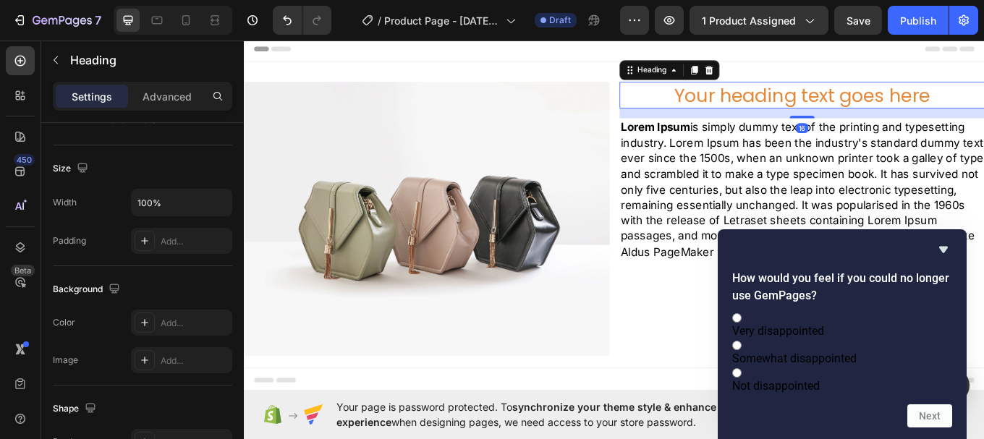
scroll to position [0, 0]
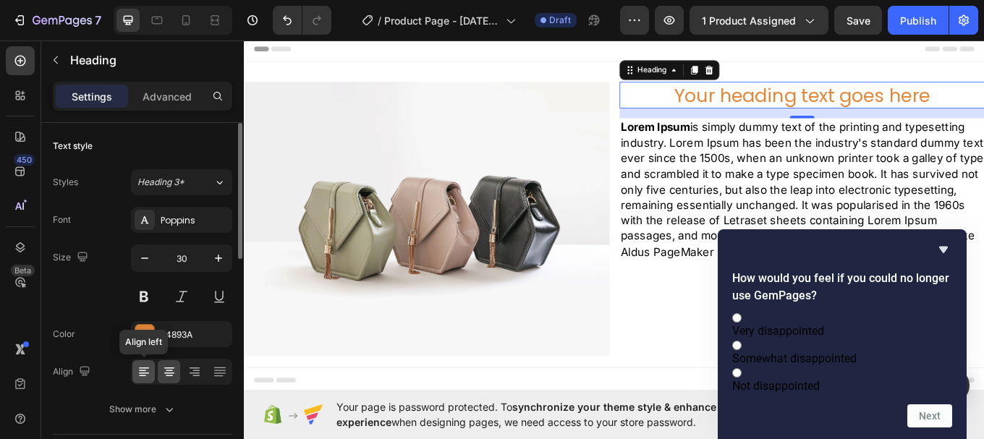
click at [152, 378] on div at bounding box center [143, 371] width 22 height 23
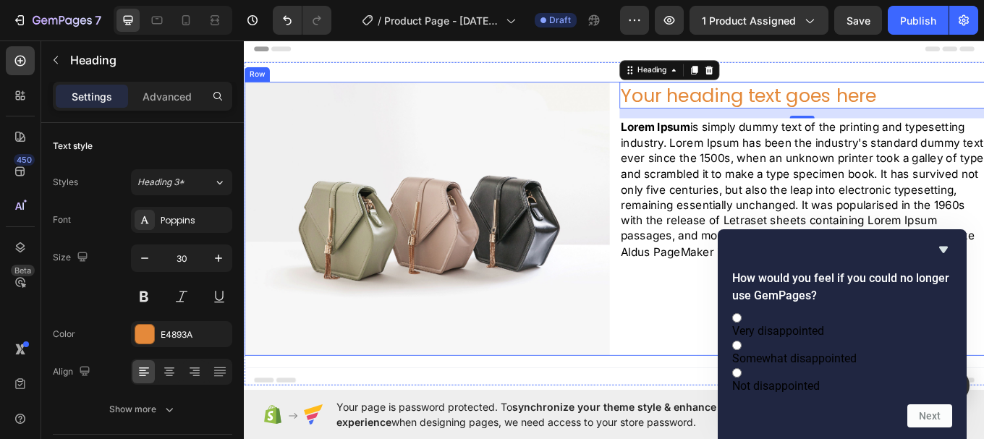
click at [752, 212] on p "Lorem Ipsum is simply dummy text of the printing and typesetting industry. Lore…" at bounding box center [897, 216] width 425 height 164
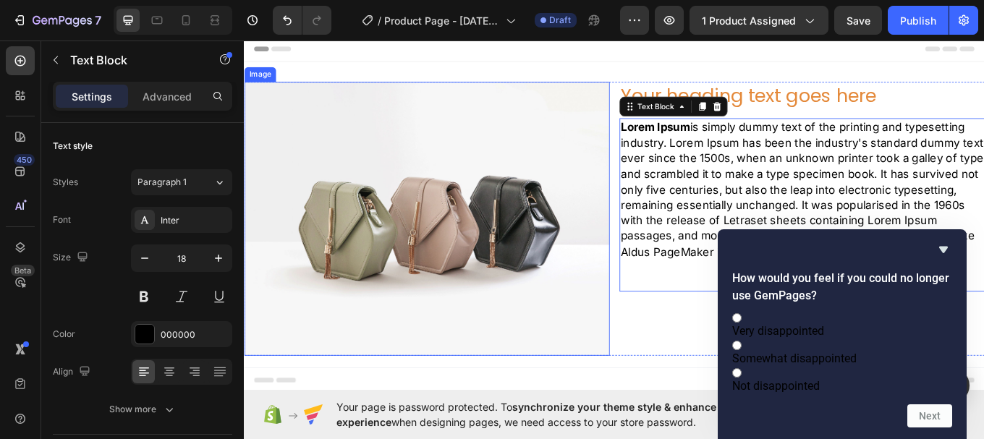
click at [511, 195] on img at bounding box center [458, 250] width 428 height 321
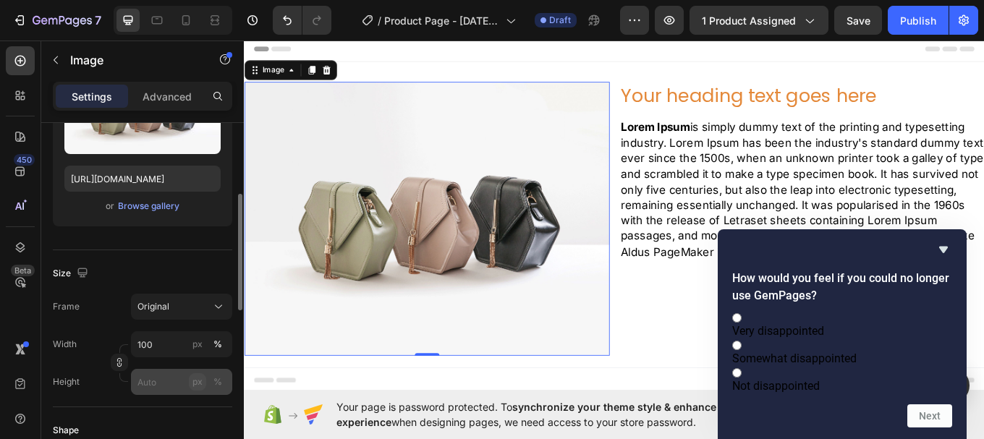
scroll to position [289, 0]
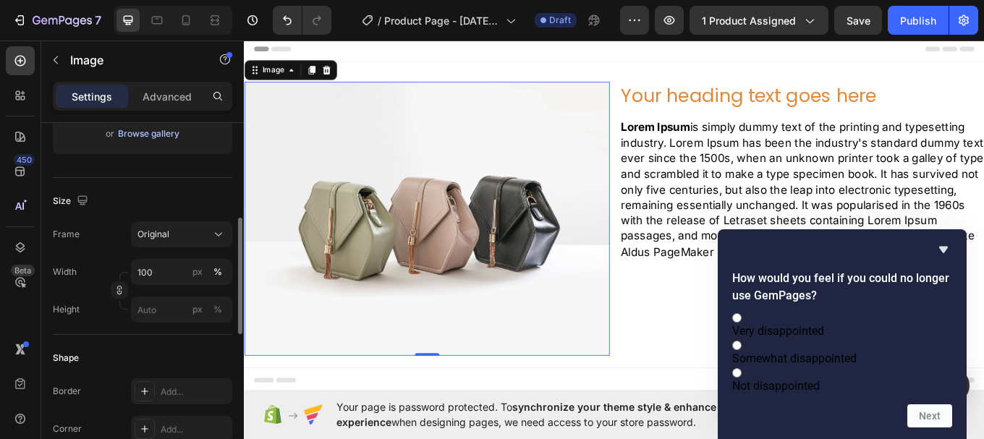
click at [140, 130] on div "Browse gallery" at bounding box center [148, 133] width 61 height 13
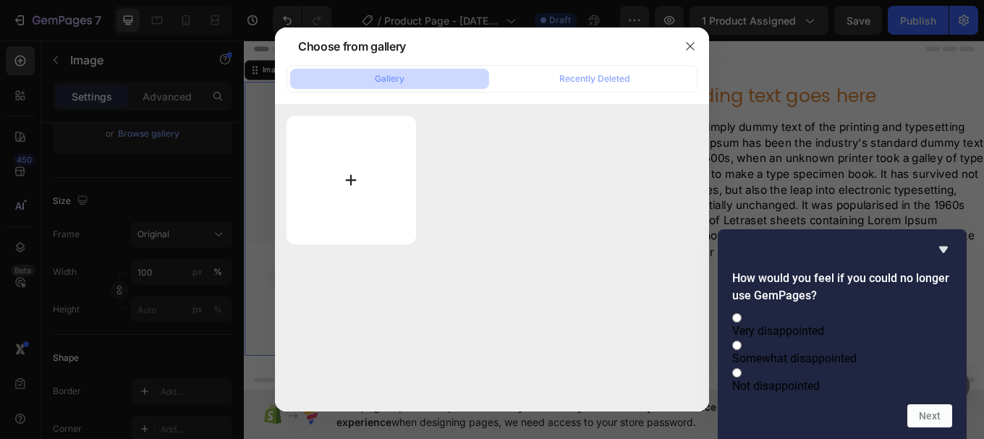
click at [300, 173] on input "file" at bounding box center [350, 180] width 129 height 129
type input "C:\fakepath\axis1 (4).jpg"
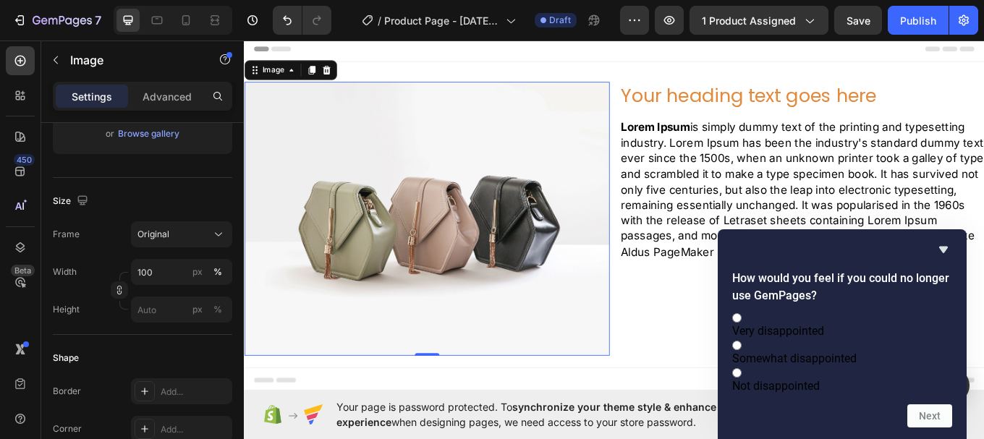
type input "[URL][DOMAIN_NAME]"
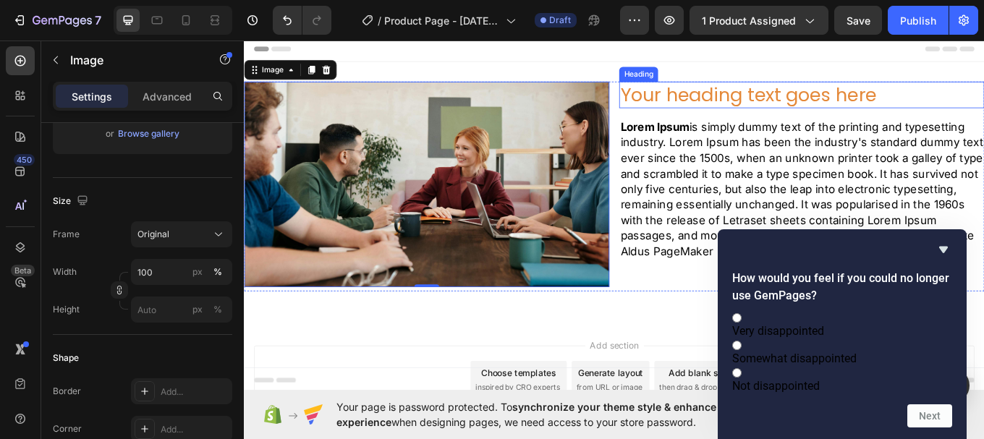
click at [794, 99] on h2 "Your heading text goes here" at bounding box center [898, 105] width 428 height 31
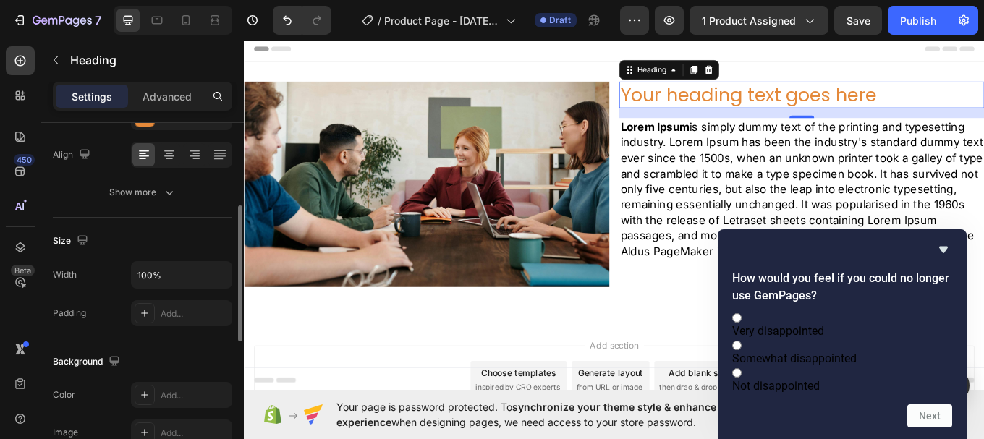
scroll to position [0, 0]
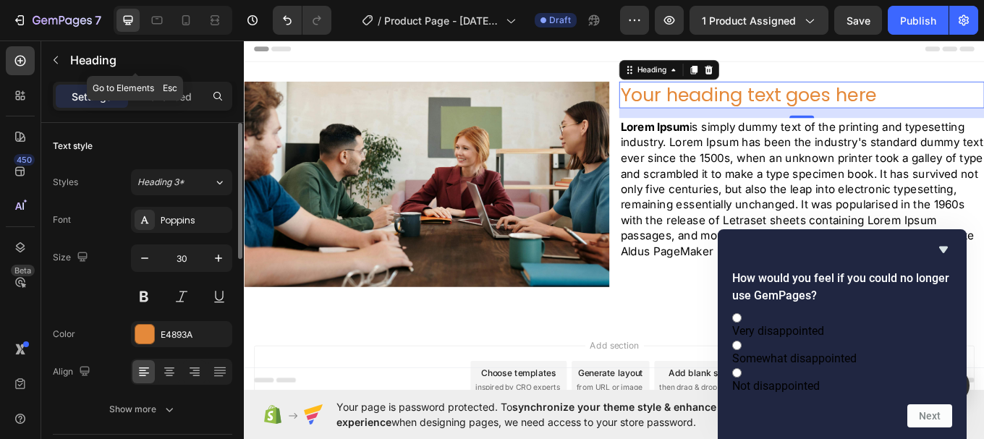
drag, startPoint x: 54, startPoint y: 56, endPoint x: 58, endPoint y: 75, distance: 19.9
click at [54, 56] on icon "button" at bounding box center [56, 60] width 12 height 12
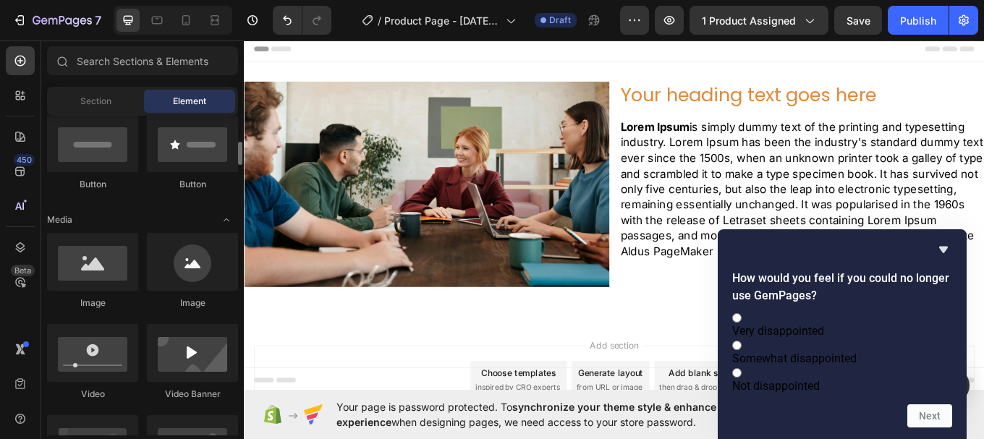
scroll to position [289, 0]
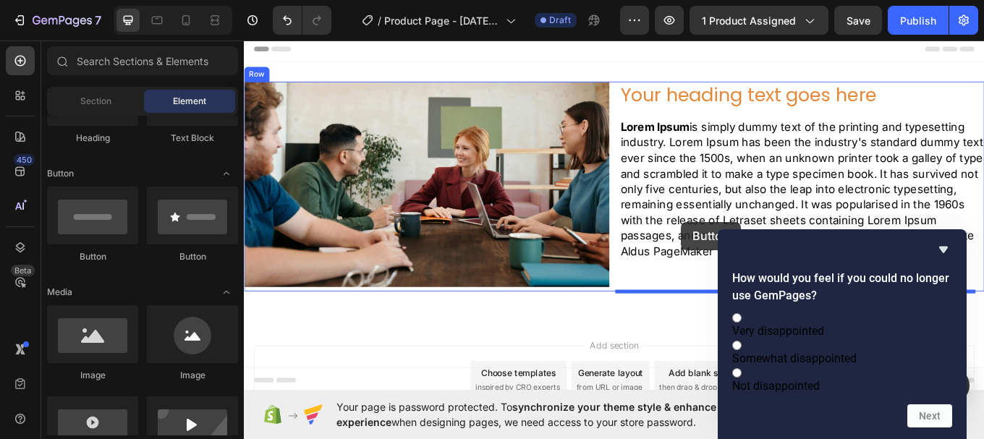
drag, startPoint x: 360, startPoint y: 260, endPoint x: 756, endPoint y: 254, distance: 395.8
